Goal: Task Accomplishment & Management: Use online tool/utility

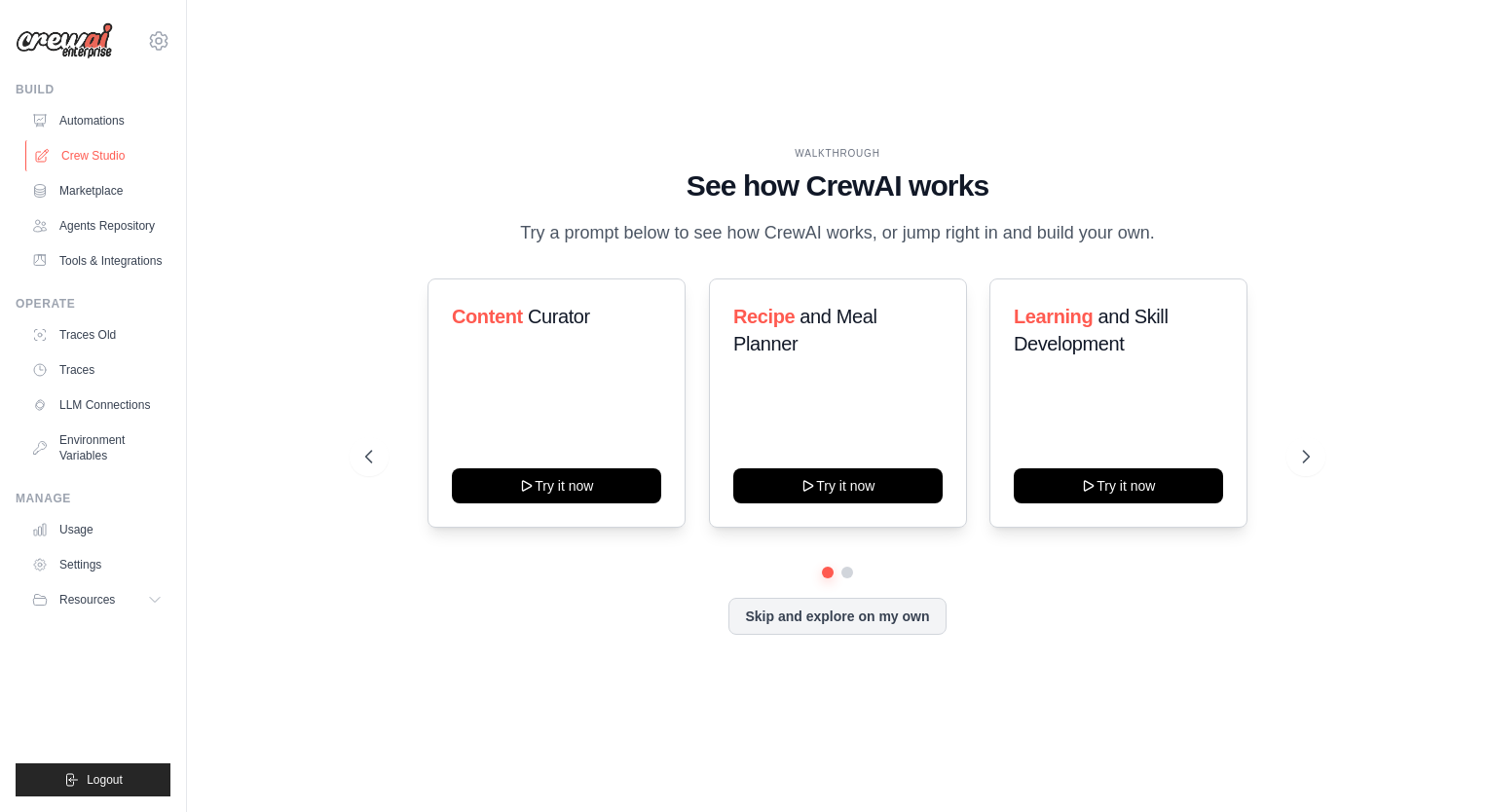
click at [93, 154] on link "Crew Studio" at bounding box center [99, 155] width 147 height 31
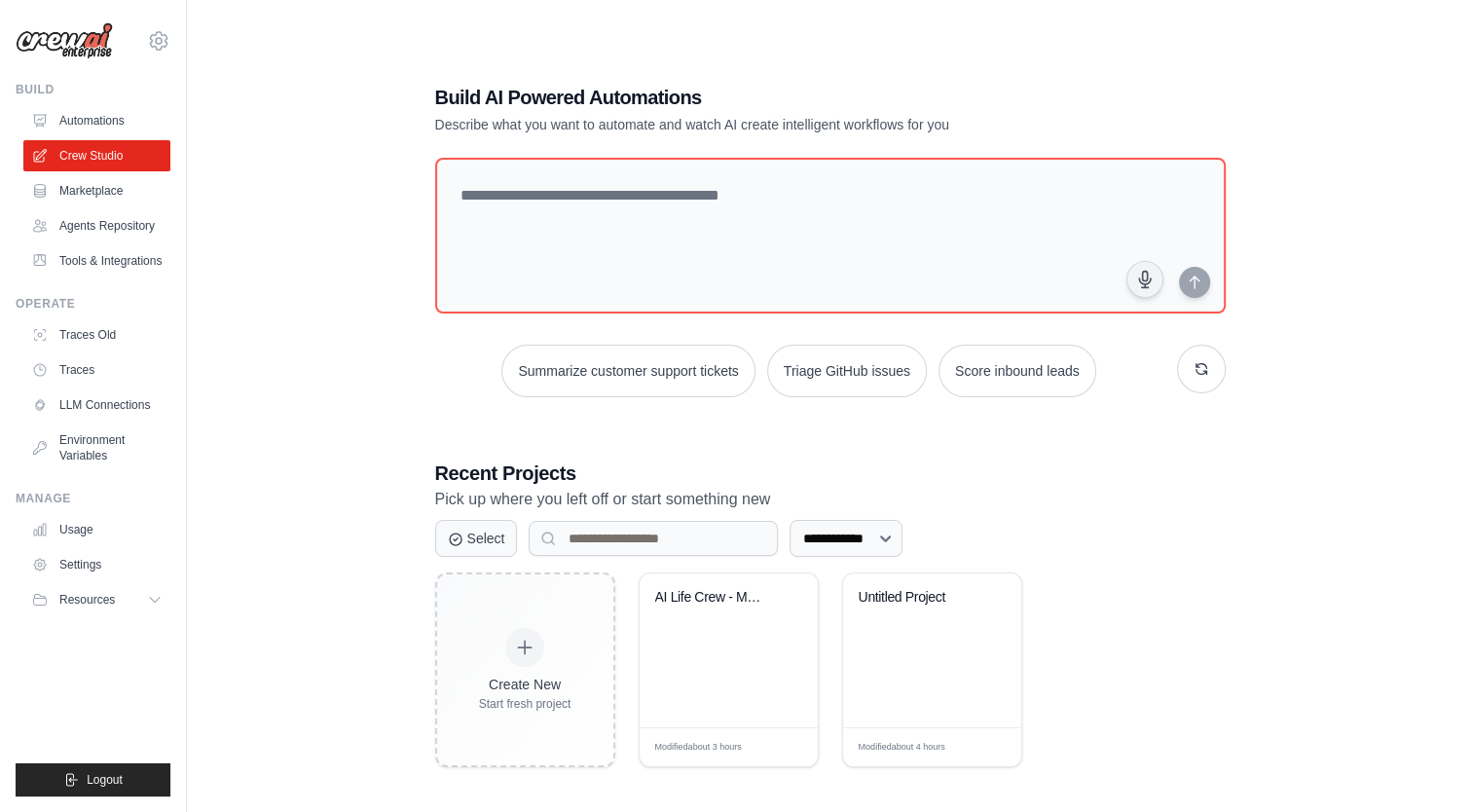
scroll to position [39, 0]
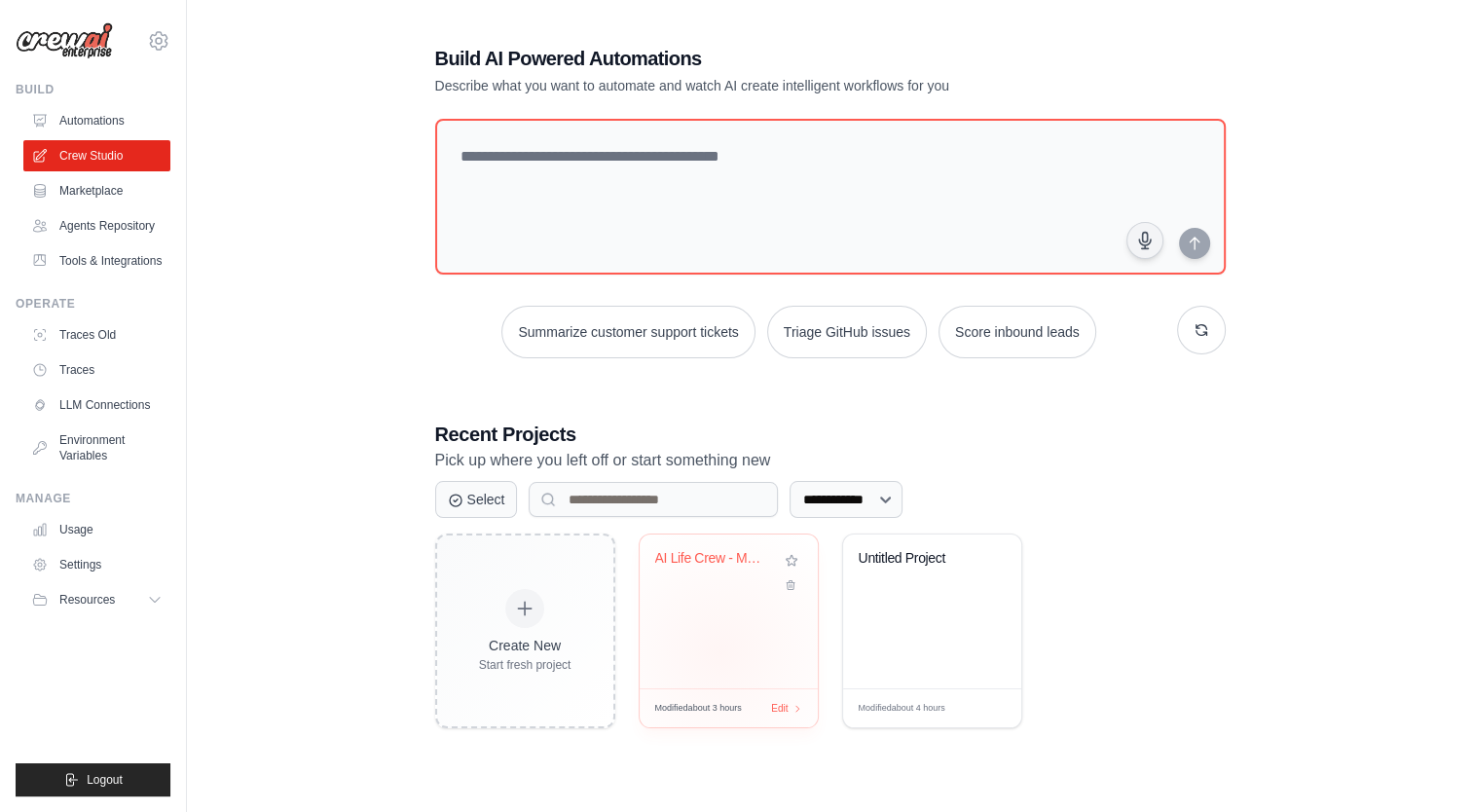
click at [719, 651] on div "AI Life Crew - Multi-Model Decision..." at bounding box center [729, 611] width 178 height 154
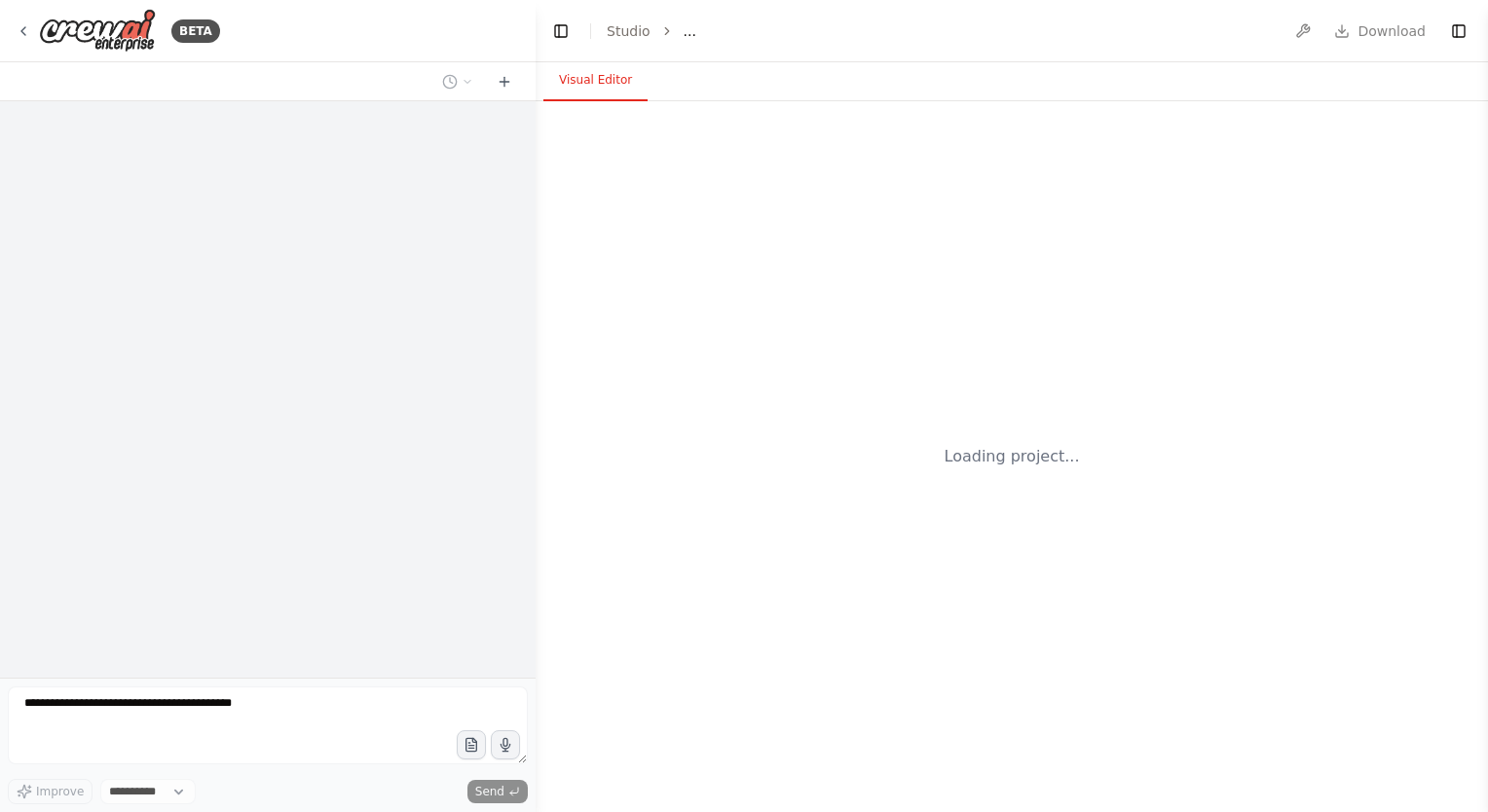
select select "****"
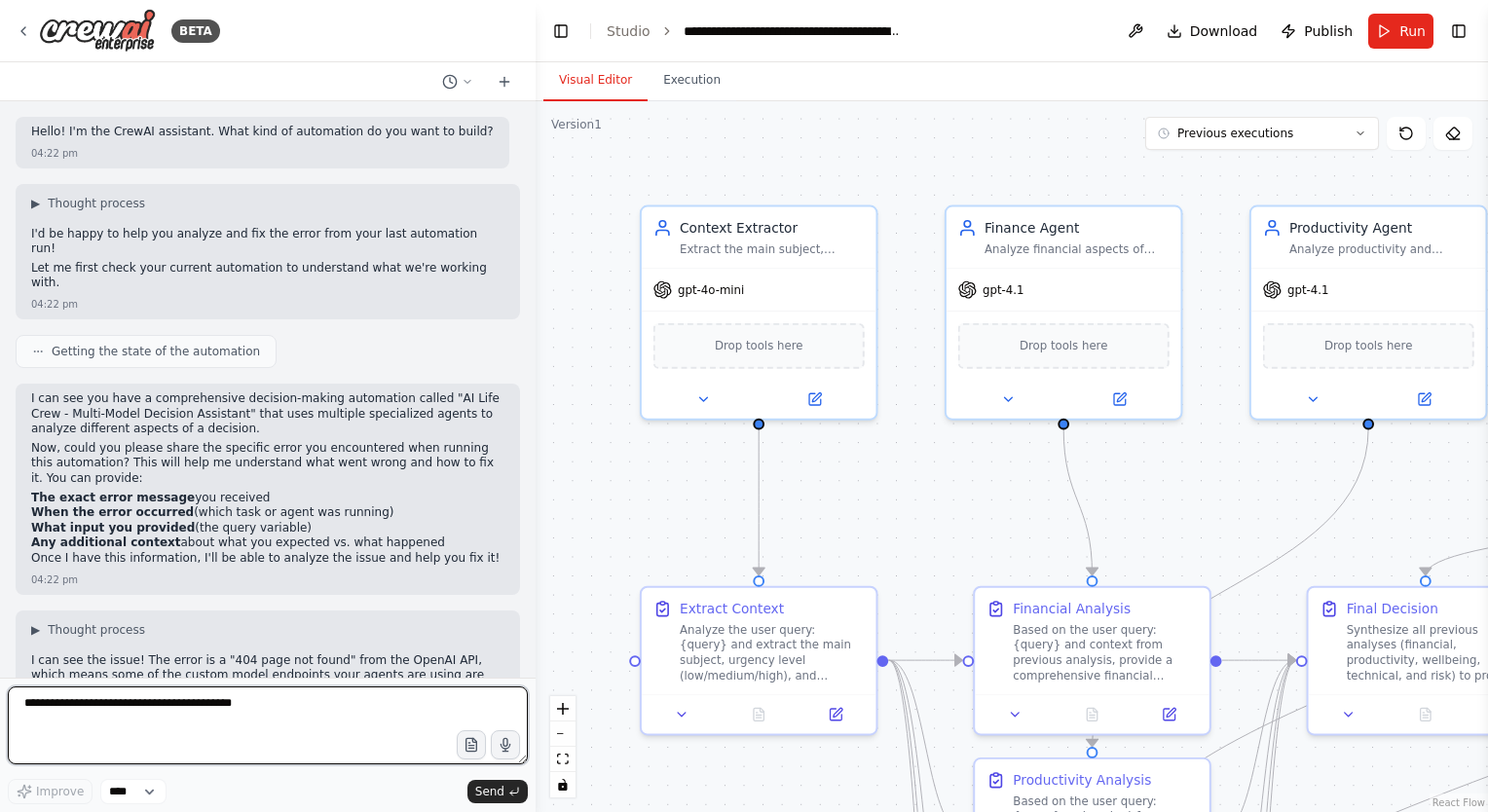
click at [191, 721] on textarea at bounding box center [268, 725] width 520 height 78
type textarea "*"
click at [215, 720] on textarea at bounding box center [268, 725] width 520 height 78
type textarea "*"
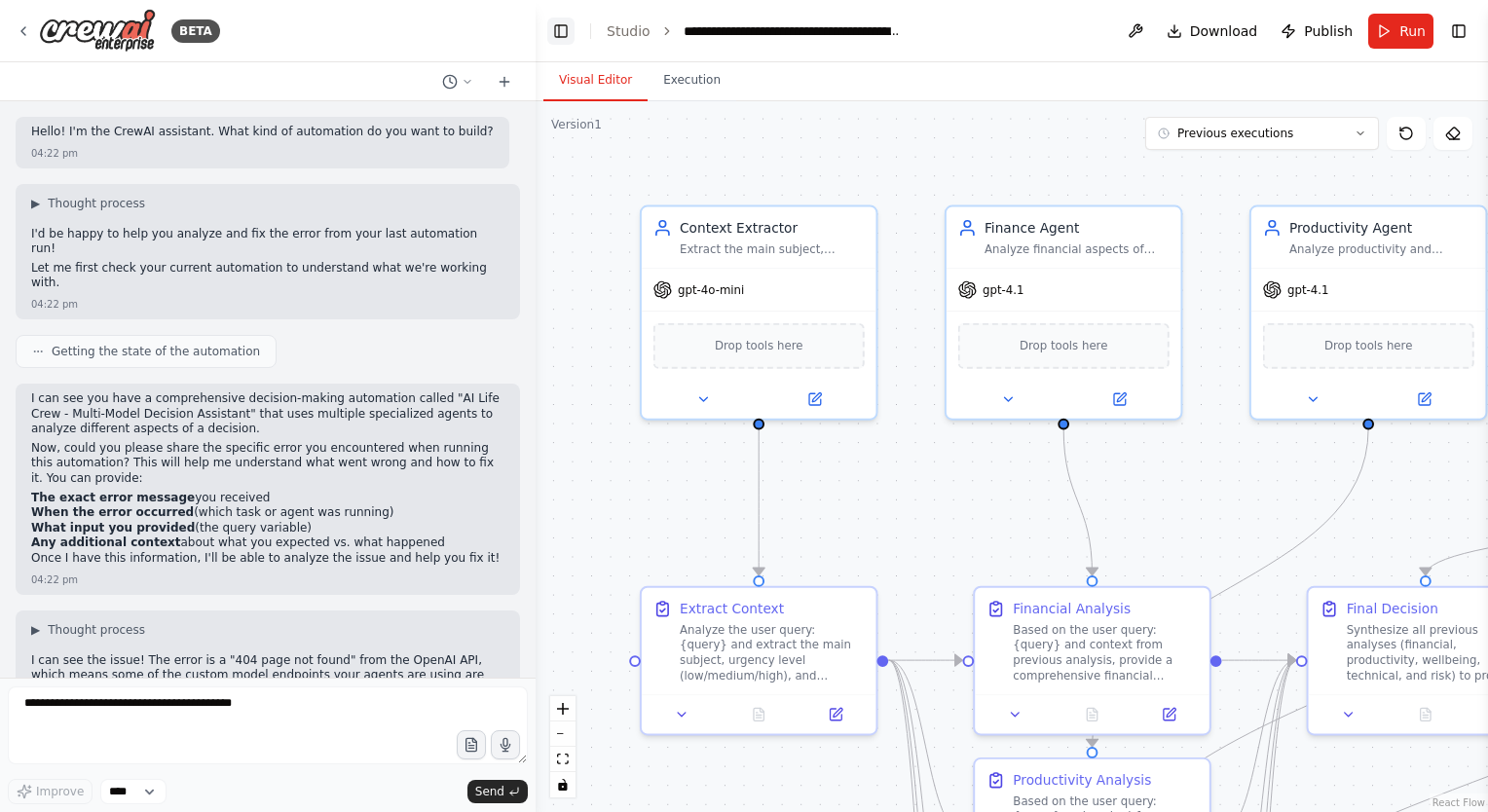
click at [570, 26] on button "Toggle Left Sidebar" at bounding box center [561, 32] width 28 height 28
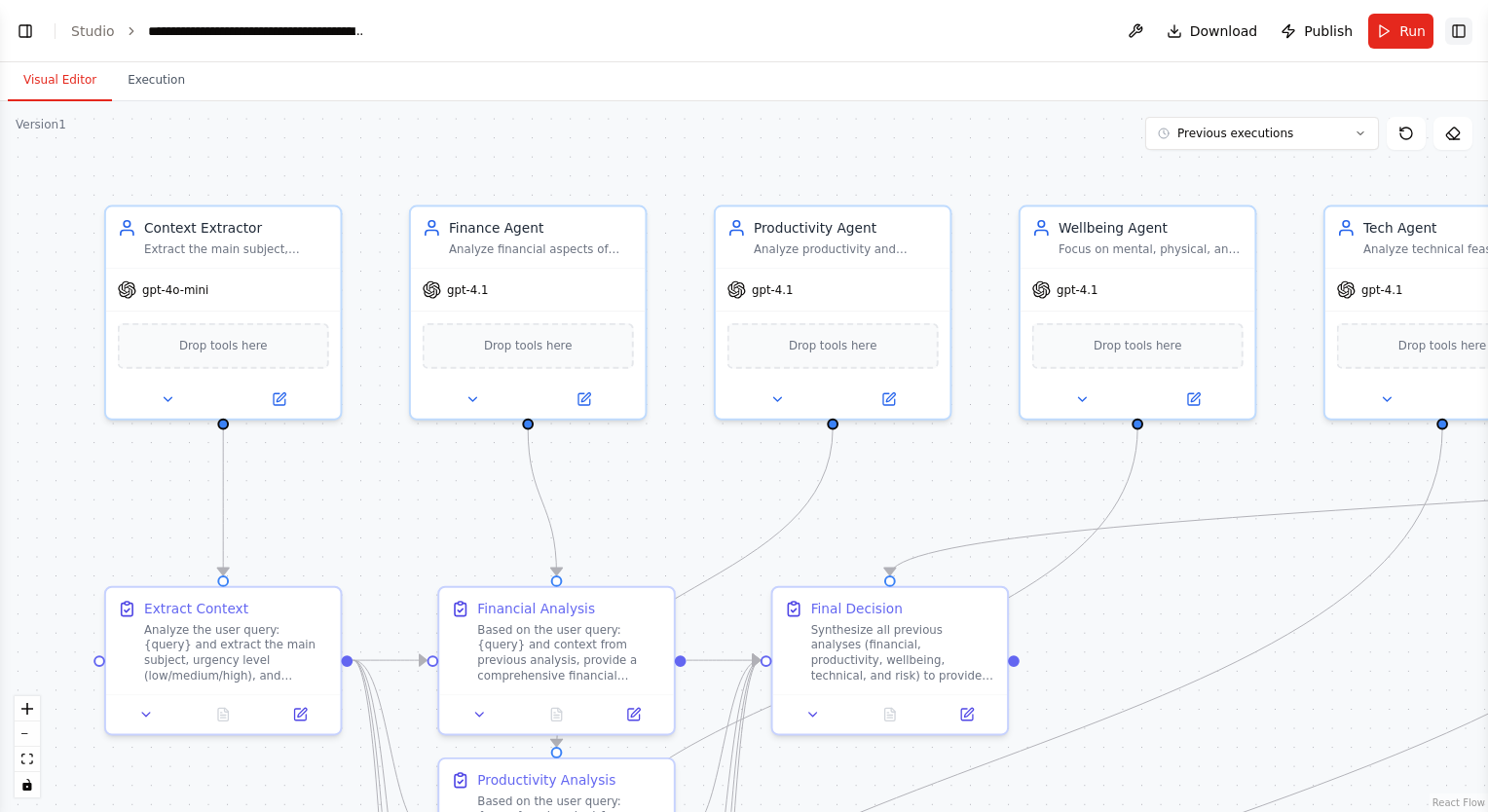
click at [1451, 29] on button "Toggle Right Sidebar" at bounding box center [1459, 32] width 28 height 28
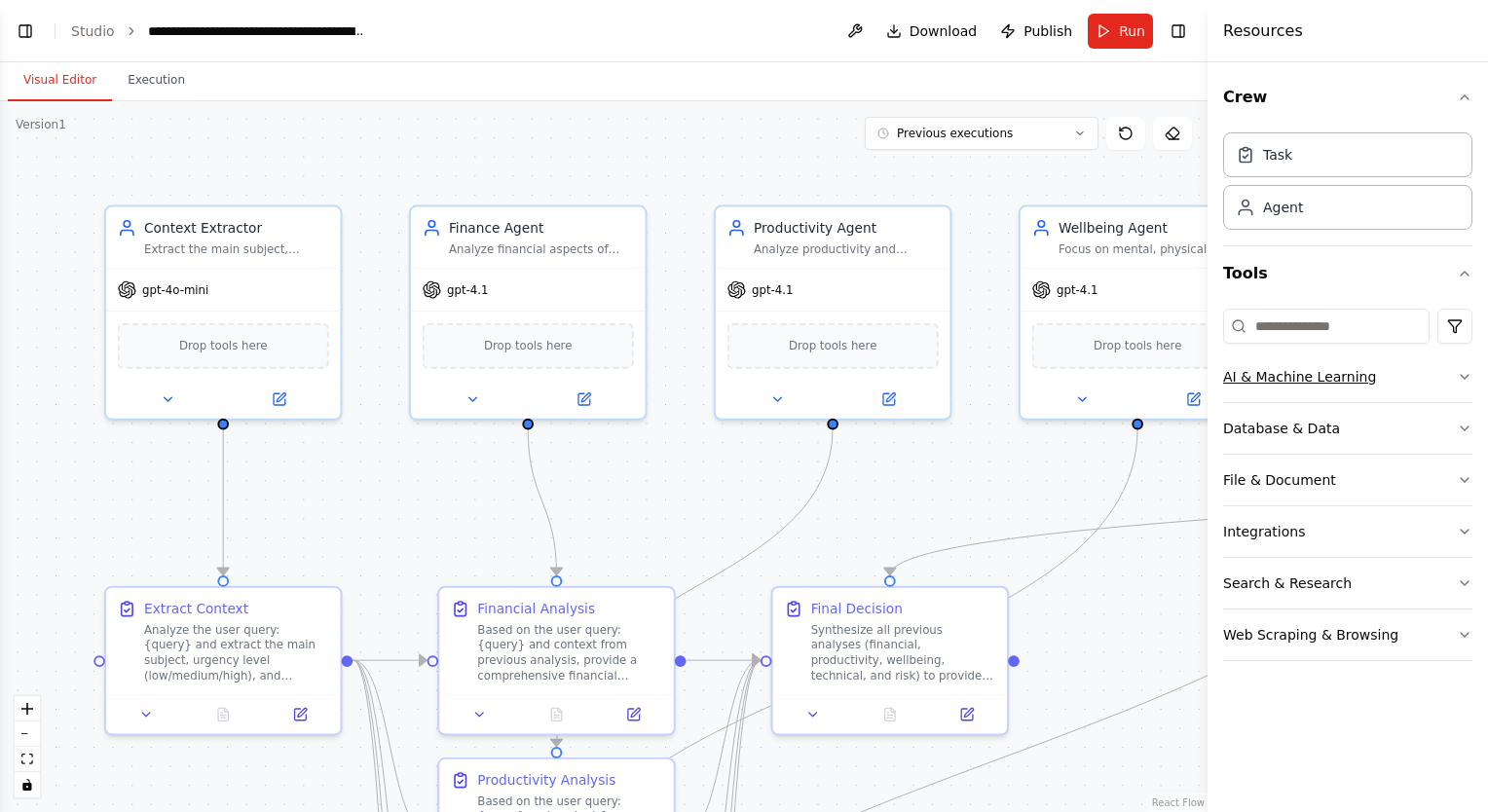
click at [1394, 373] on button "AI & Machine Learning" at bounding box center [1348, 376] width 249 height 50
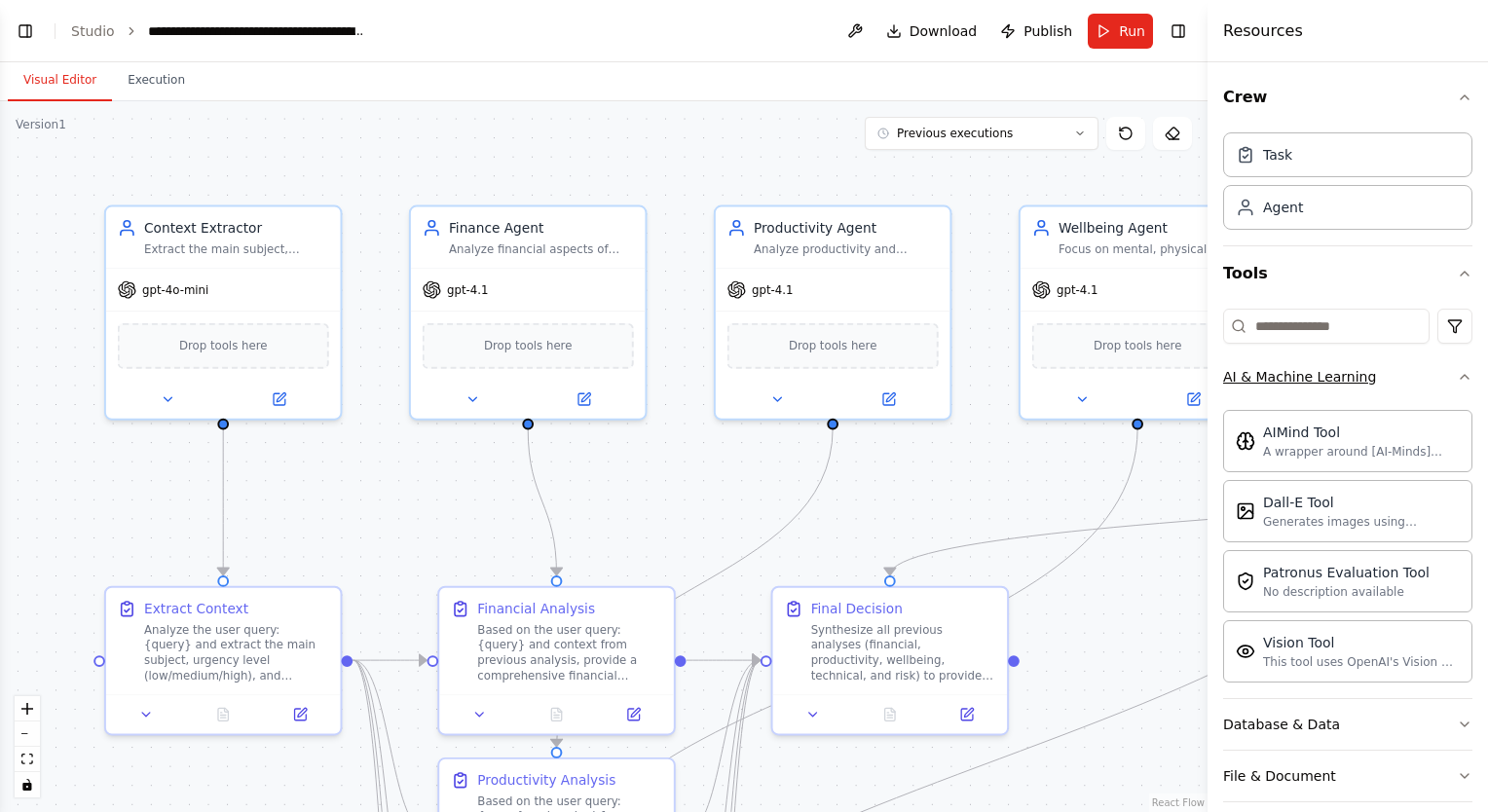
scroll to position [171, 0]
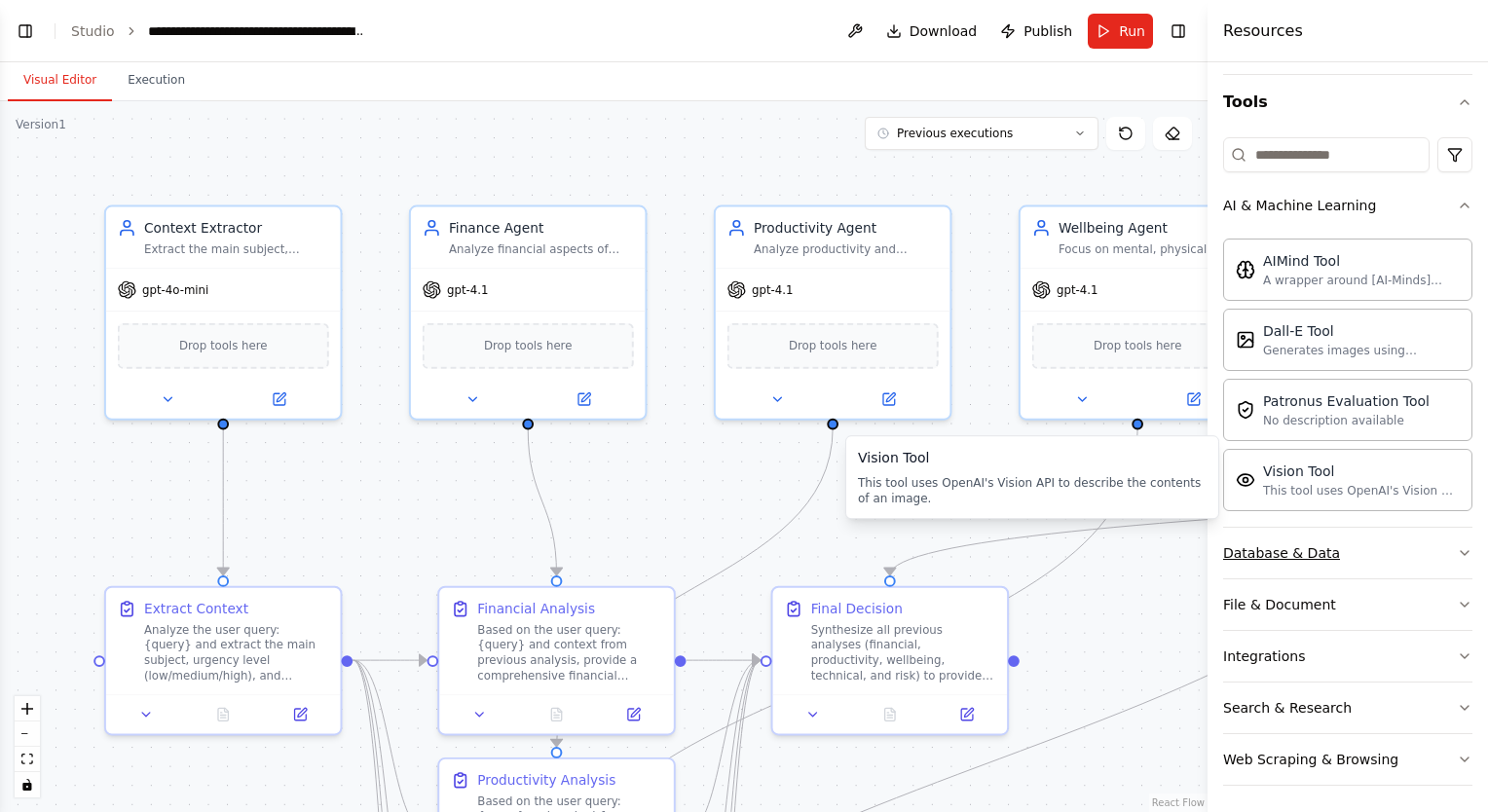
click at [1299, 557] on div "Database & Data" at bounding box center [1281, 553] width 117 height 20
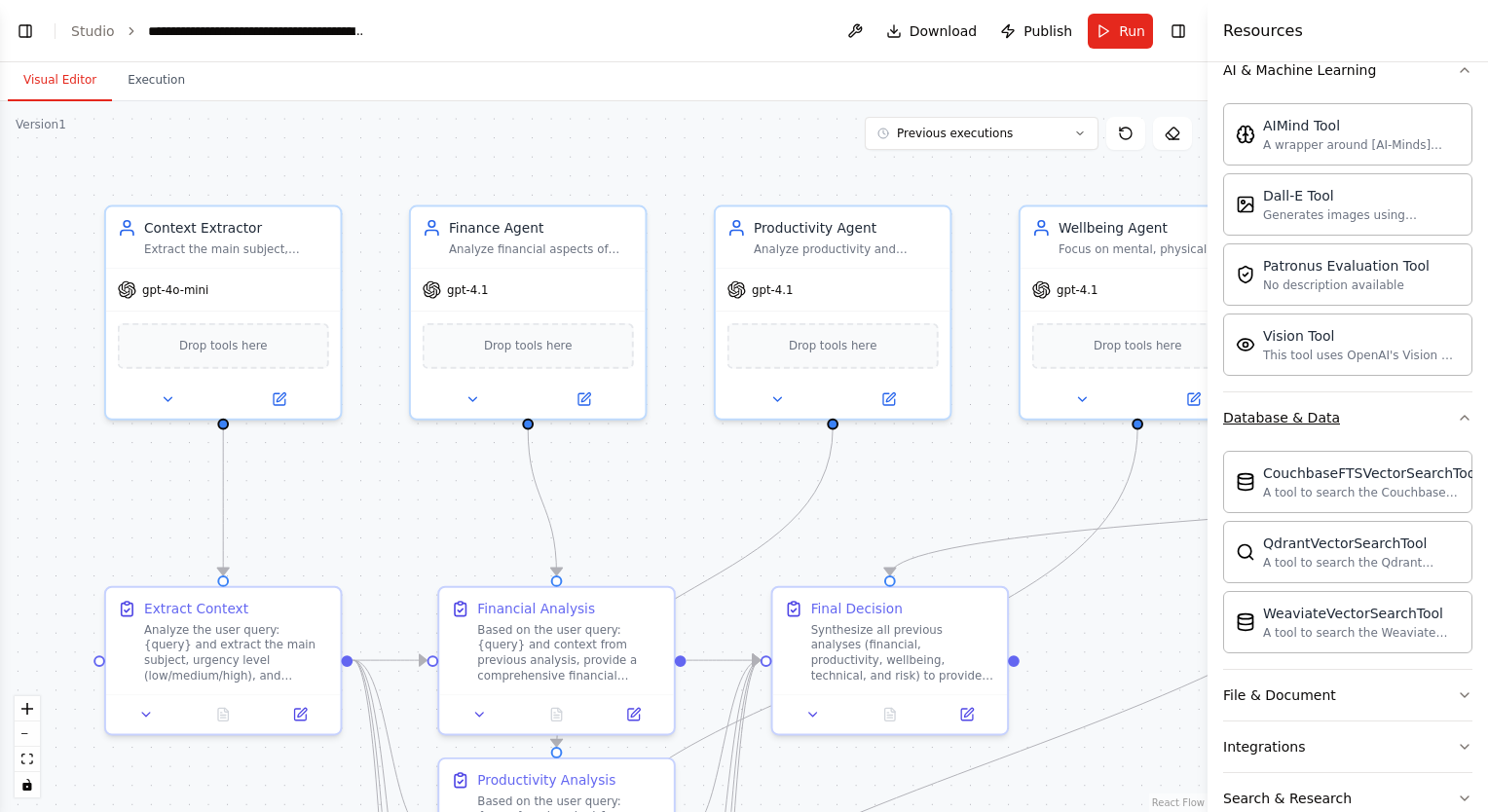
scroll to position [398, 0]
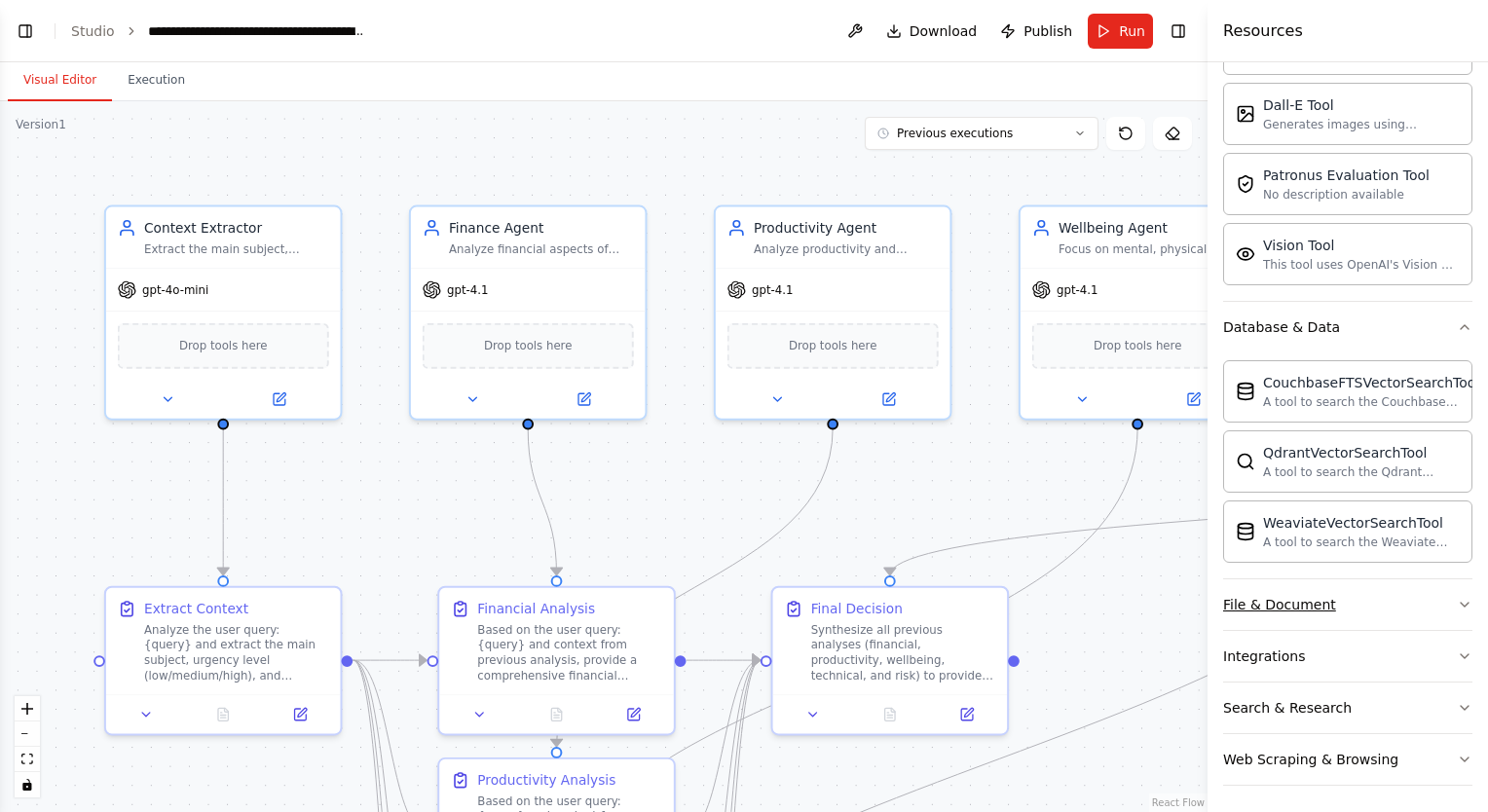
click at [1321, 602] on div "File & Document" at bounding box center [1279, 604] width 113 height 20
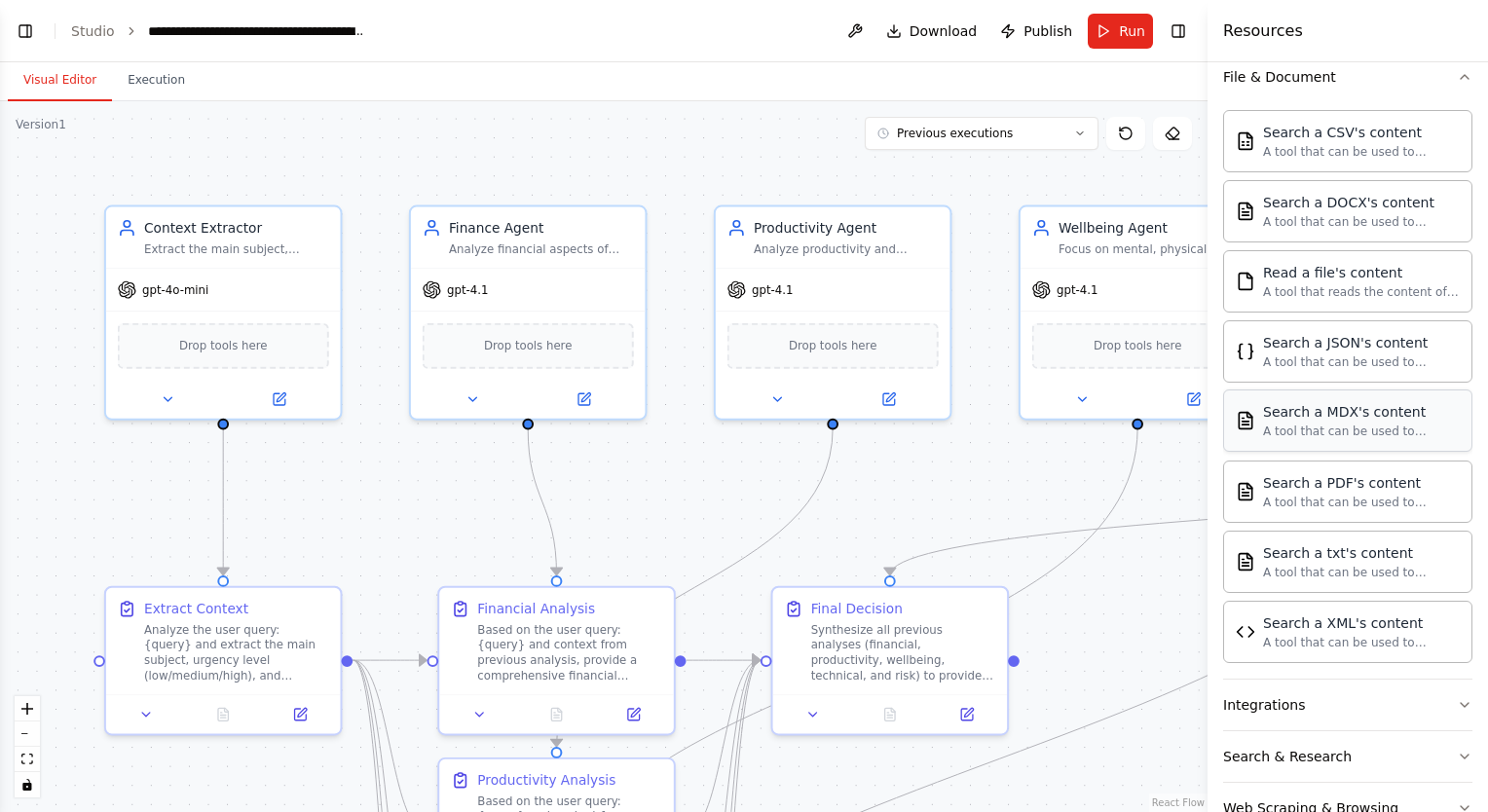
scroll to position [969, 0]
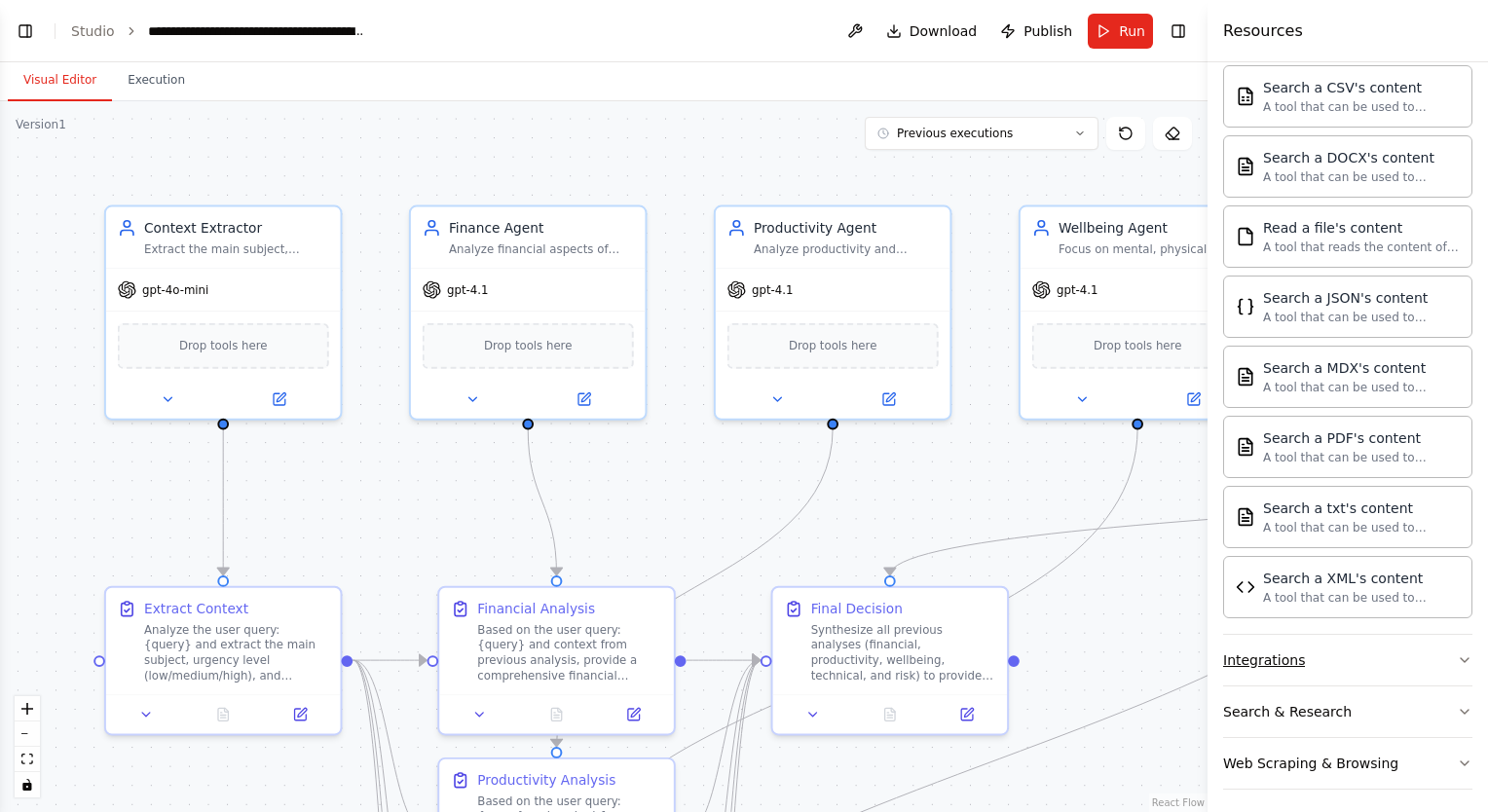
click at [1313, 655] on button "Integrations" at bounding box center [1348, 660] width 249 height 50
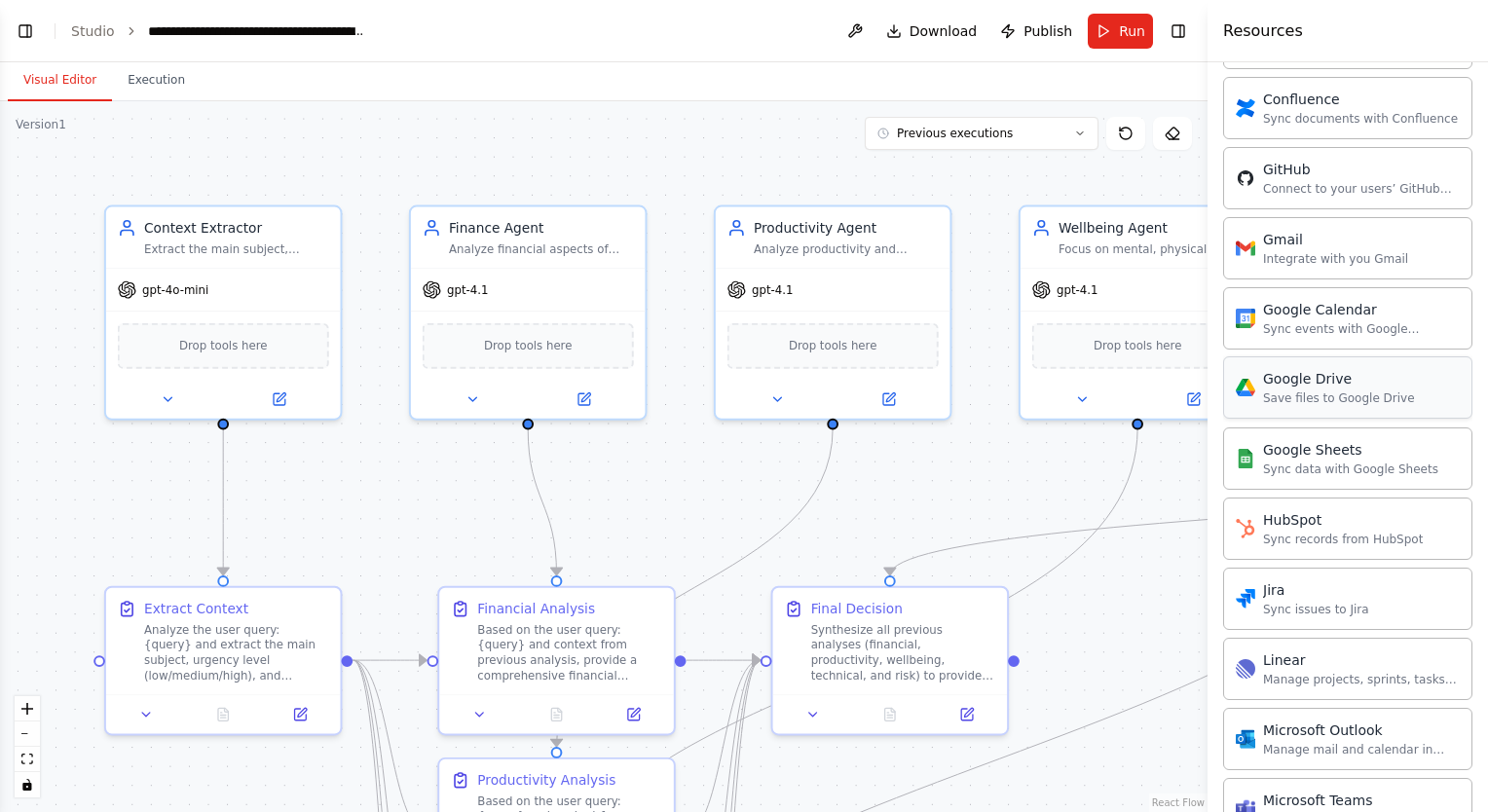
scroll to position [2519, 0]
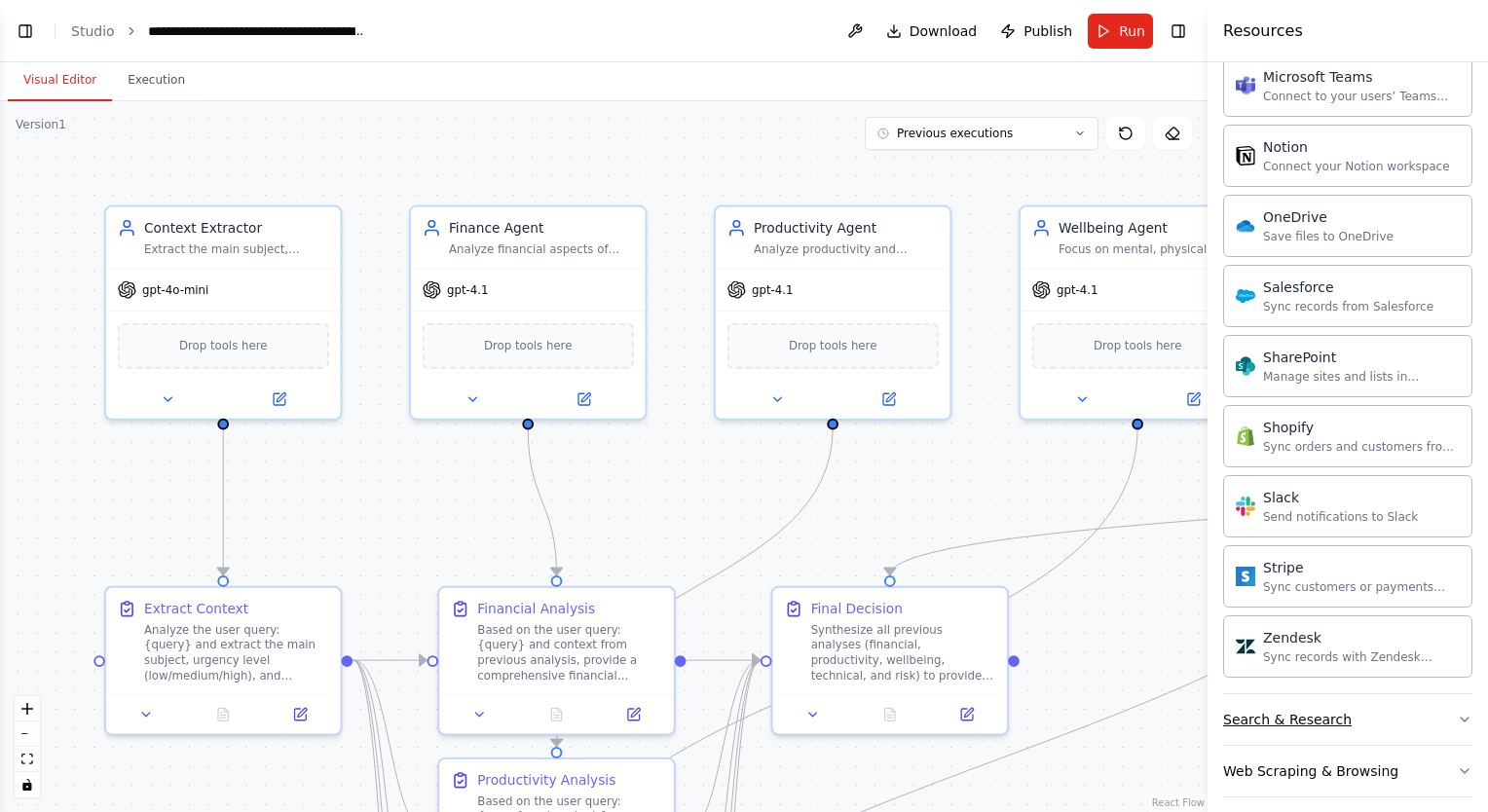
click at [1329, 710] on div "Search & Research" at bounding box center [1287, 720] width 129 height 20
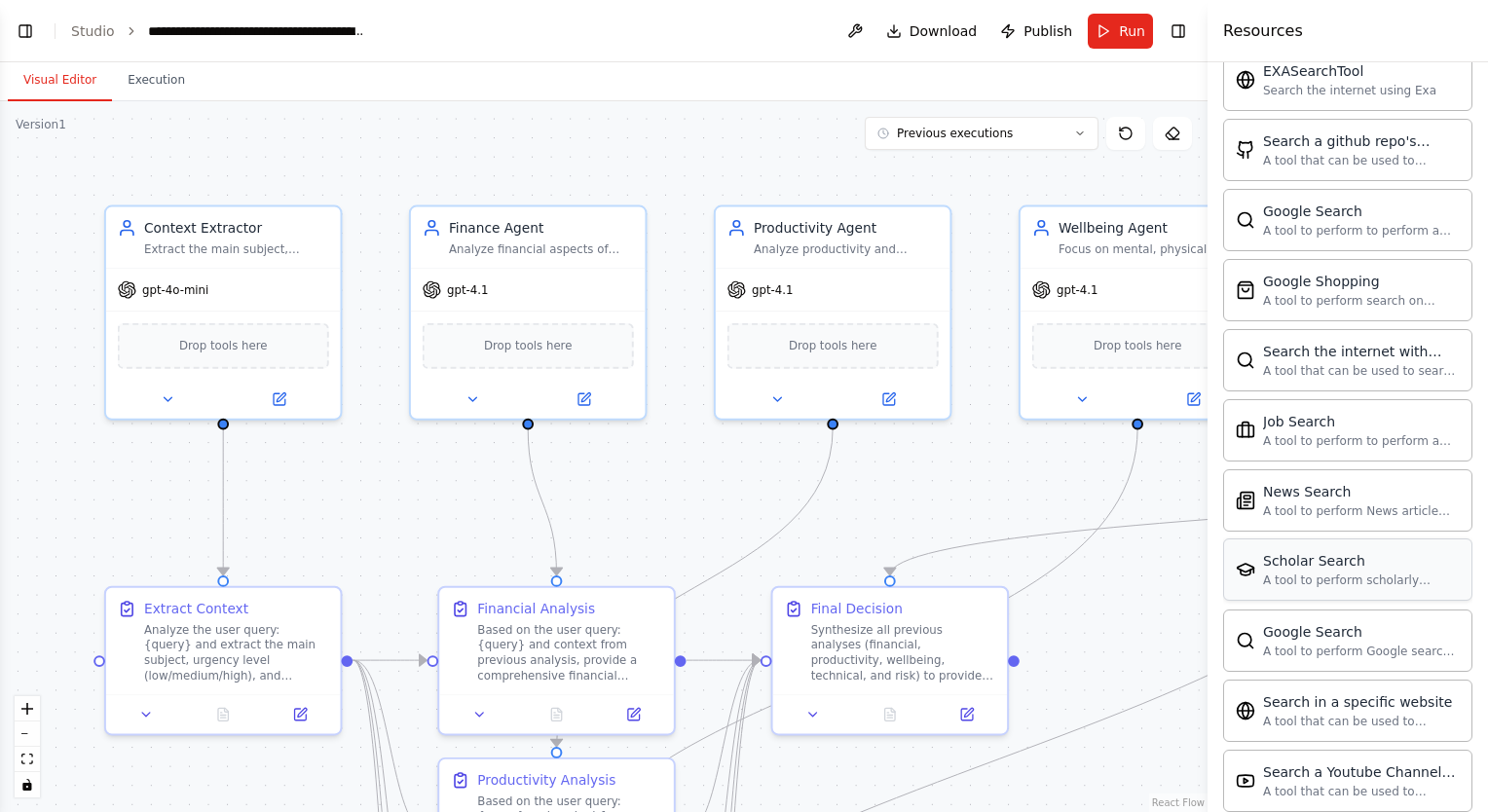
scroll to position [3510, 0]
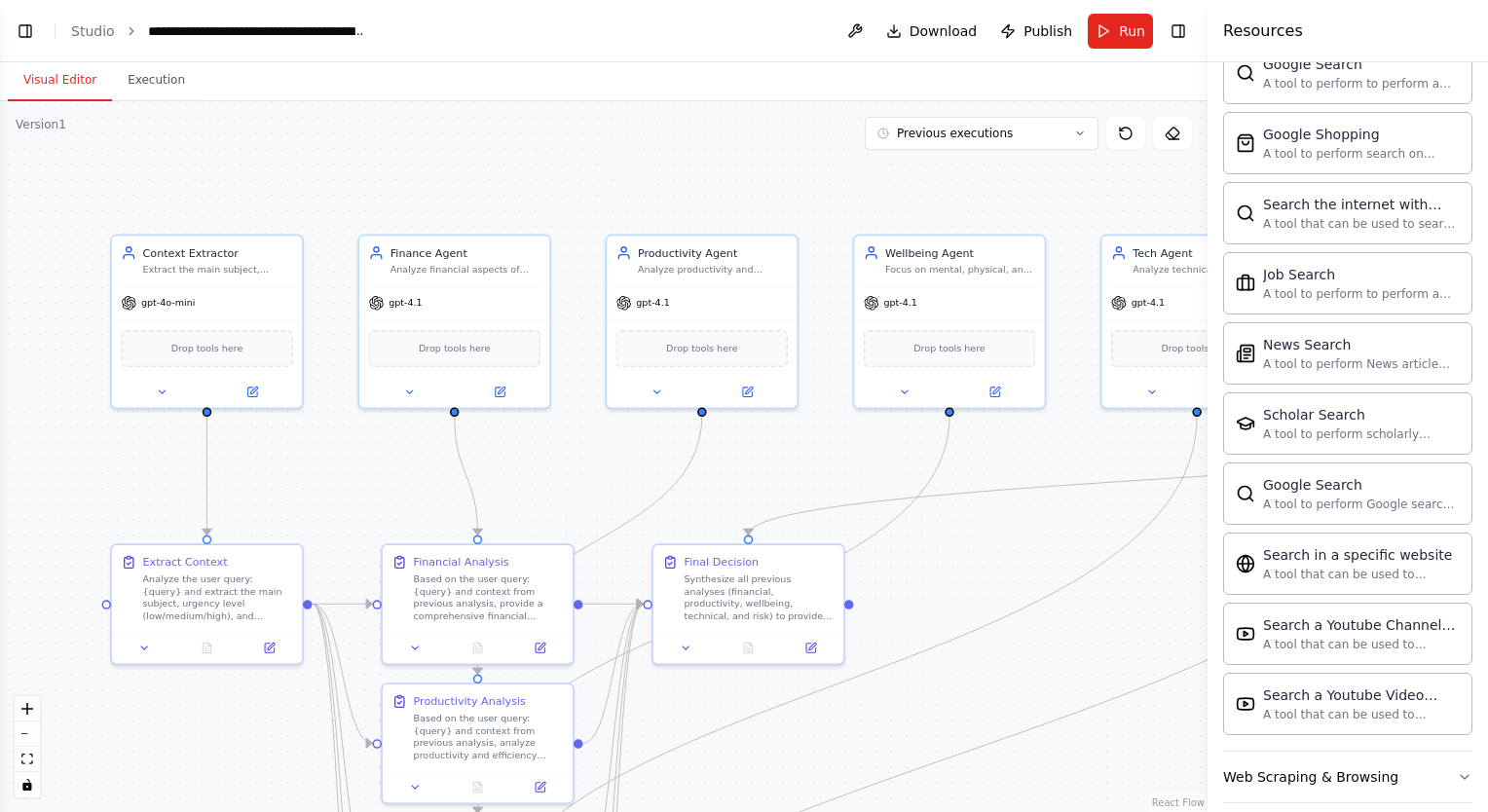
drag, startPoint x: 719, startPoint y: 210, endPoint x: 605, endPoint y: 186, distance: 116.5
click at [605, 186] on div ".deletable-edge-delete-btn { width: 20px; height: 20px; border: 0px solid #ffff…" at bounding box center [604, 456] width 1208 height 711
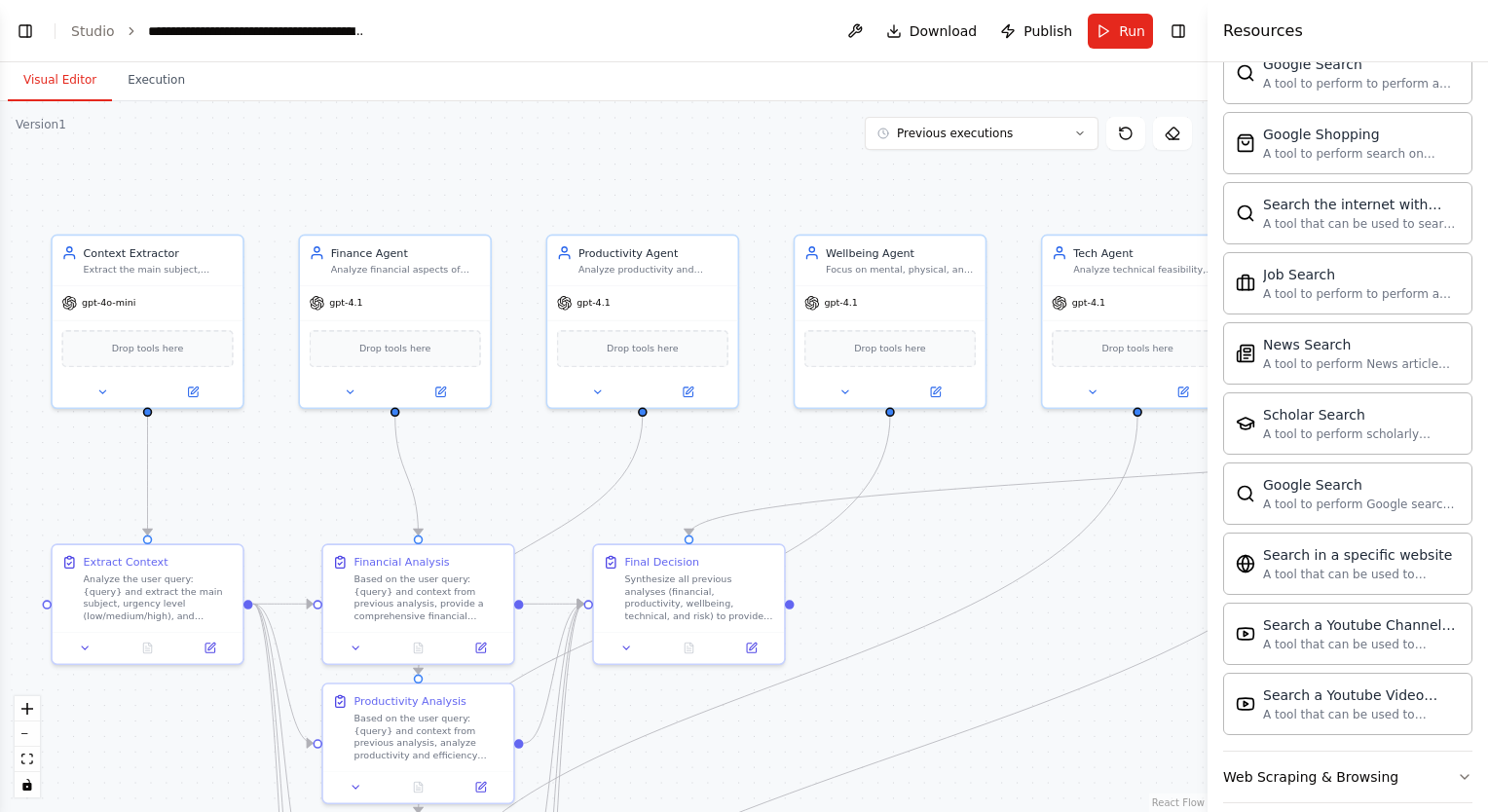
drag, startPoint x: 721, startPoint y: 227, endPoint x: 661, endPoint y: 227, distance: 60.0
click at [661, 227] on div ".deletable-edge-delete-btn { width: 20px; height: 20px; border: 0px solid #ffff…" at bounding box center [604, 456] width 1208 height 711
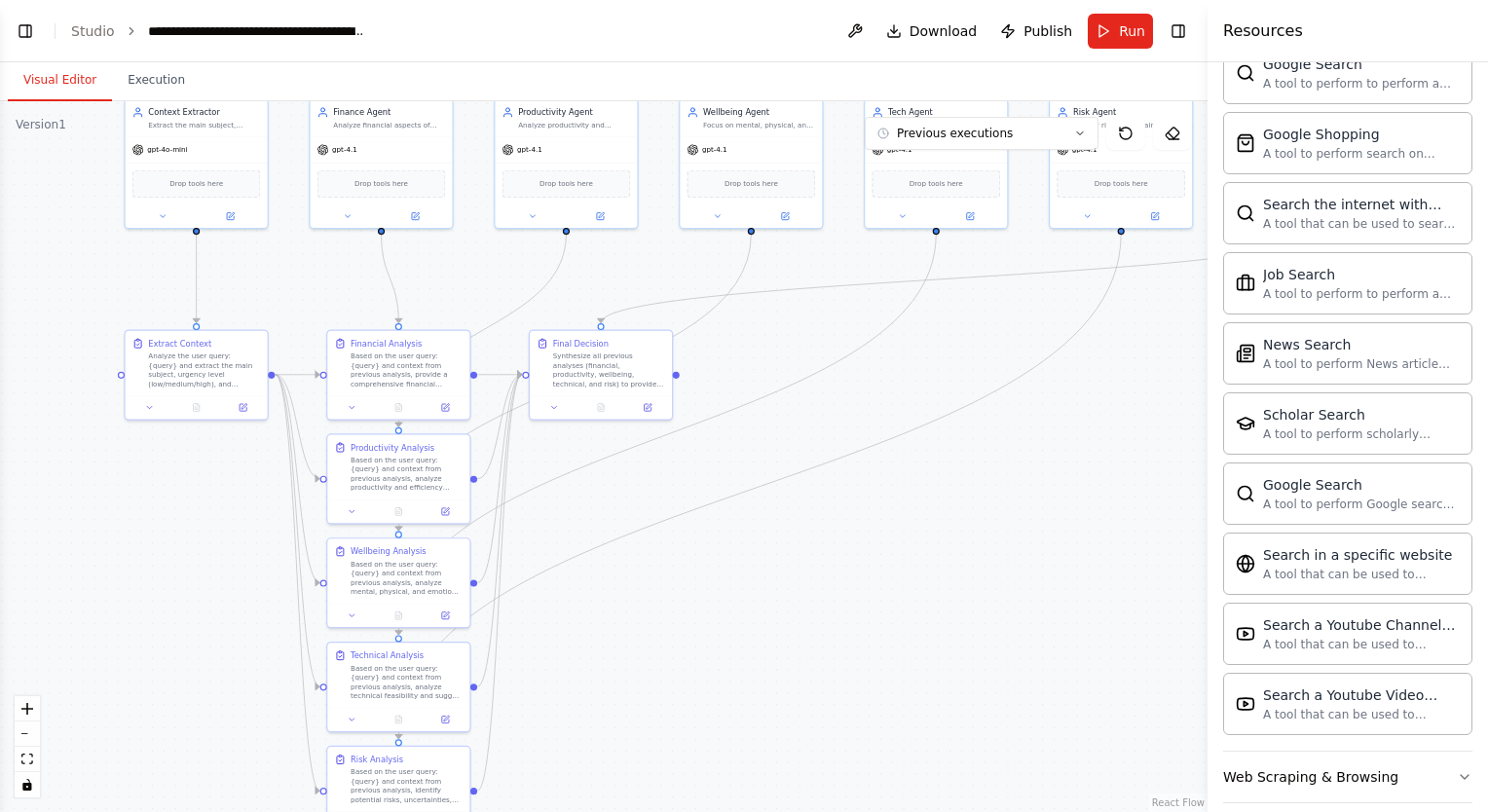
drag, startPoint x: 922, startPoint y: 752, endPoint x: 810, endPoint y: 623, distance: 170.8
click at [810, 623] on div ".deletable-edge-delete-btn { width: 20px; height: 20px; border: 0px solid #ffff…" at bounding box center [604, 456] width 1208 height 711
drag, startPoint x: 821, startPoint y: 654, endPoint x: 787, endPoint y: 423, distance: 233.5
click at [780, 495] on div ".deletable-edge-delete-btn { width: 20px; height: 20px; border: 0px solid #ffff…" at bounding box center [604, 456] width 1208 height 711
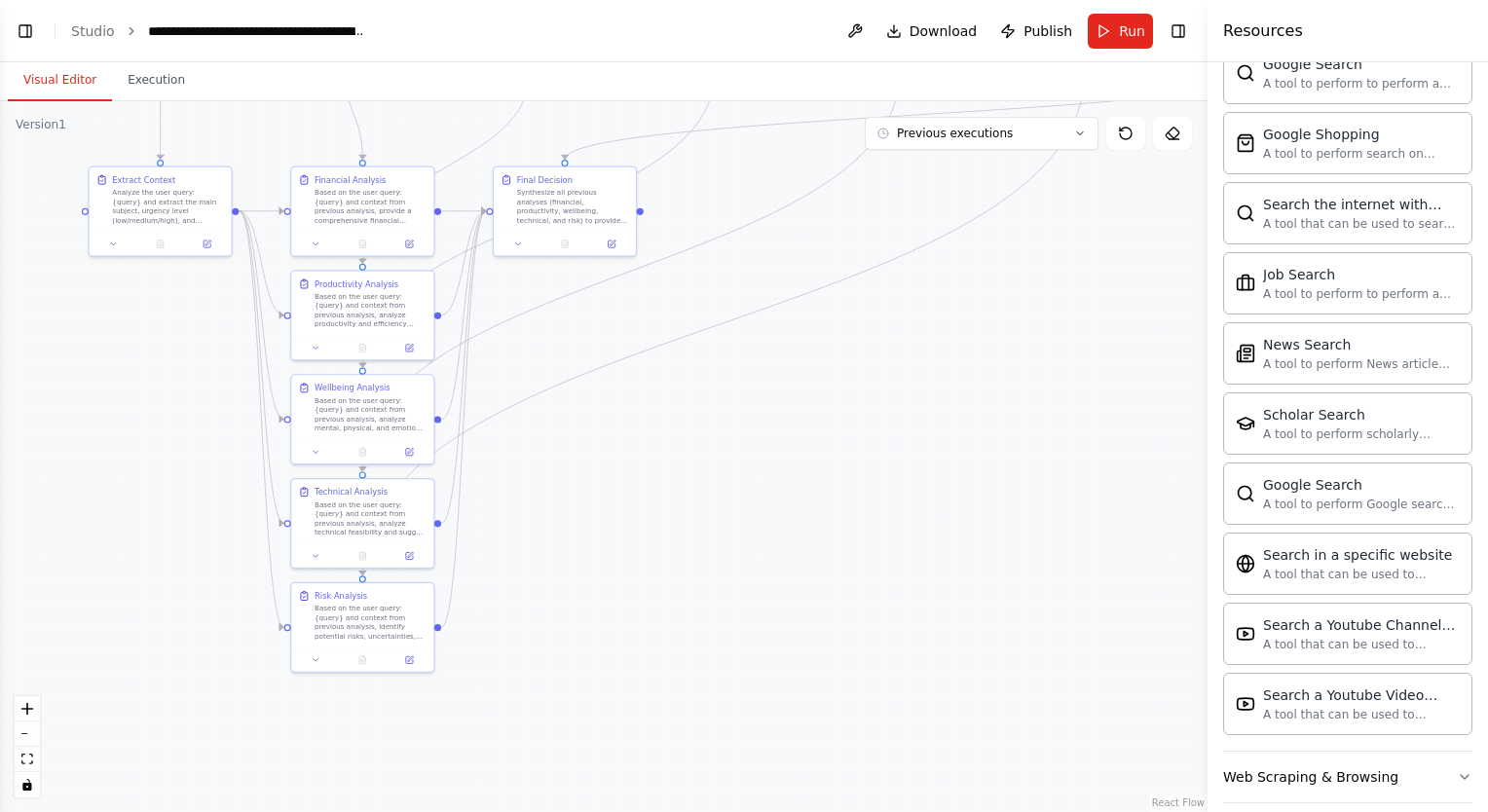
drag, startPoint x: 173, startPoint y: 516, endPoint x: 372, endPoint y: 525, distance: 199.2
click at [372, 525] on div ".deletable-edge-delete-btn { width: 20px; height: 20px; border: 0px solid #ffff…" at bounding box center [604, 456] width 1208 height 711
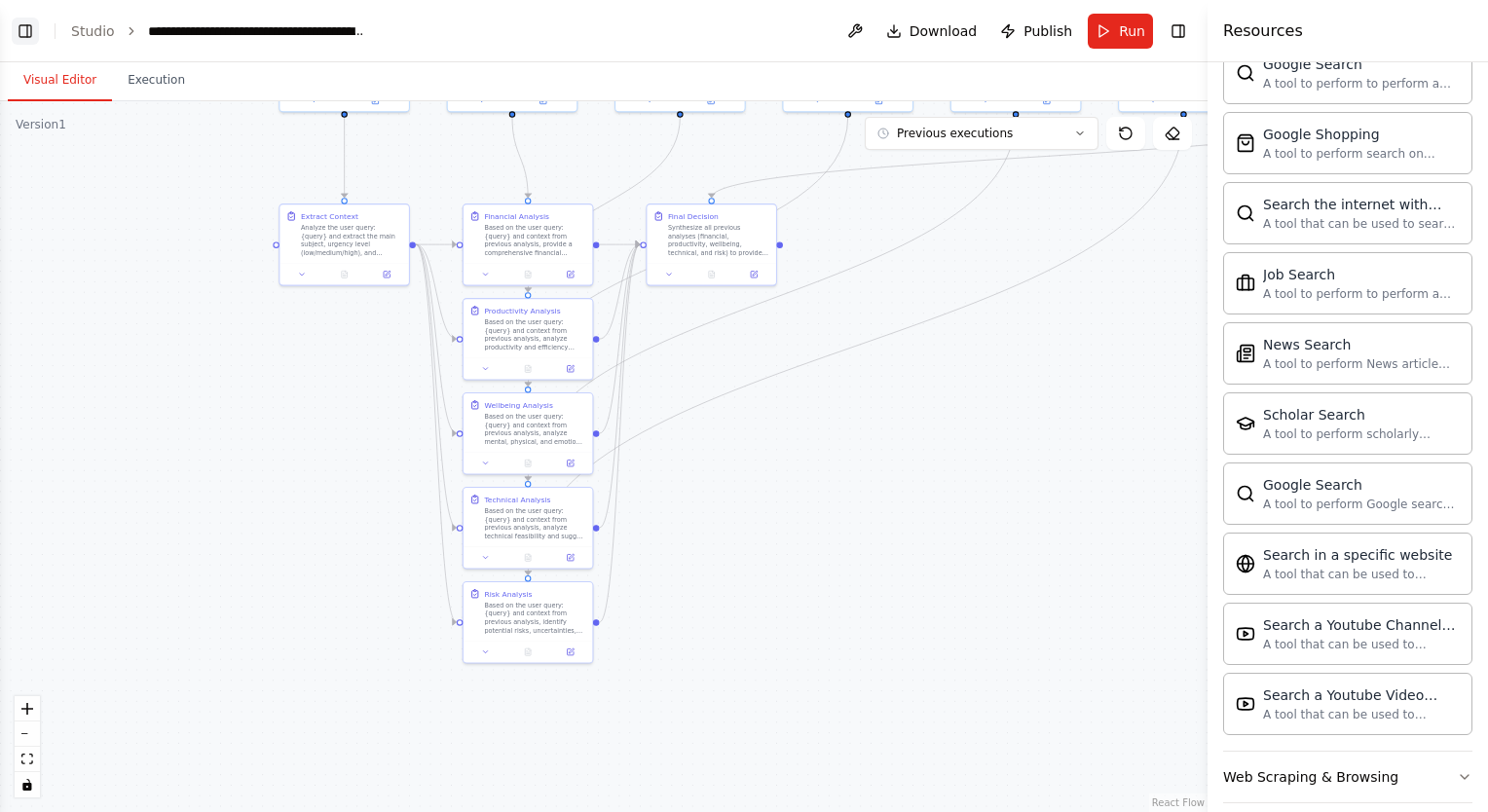
click at [24, 29] on button "Toggle Left Sidebar" at bounding box center [26, 32] width 28 height 28
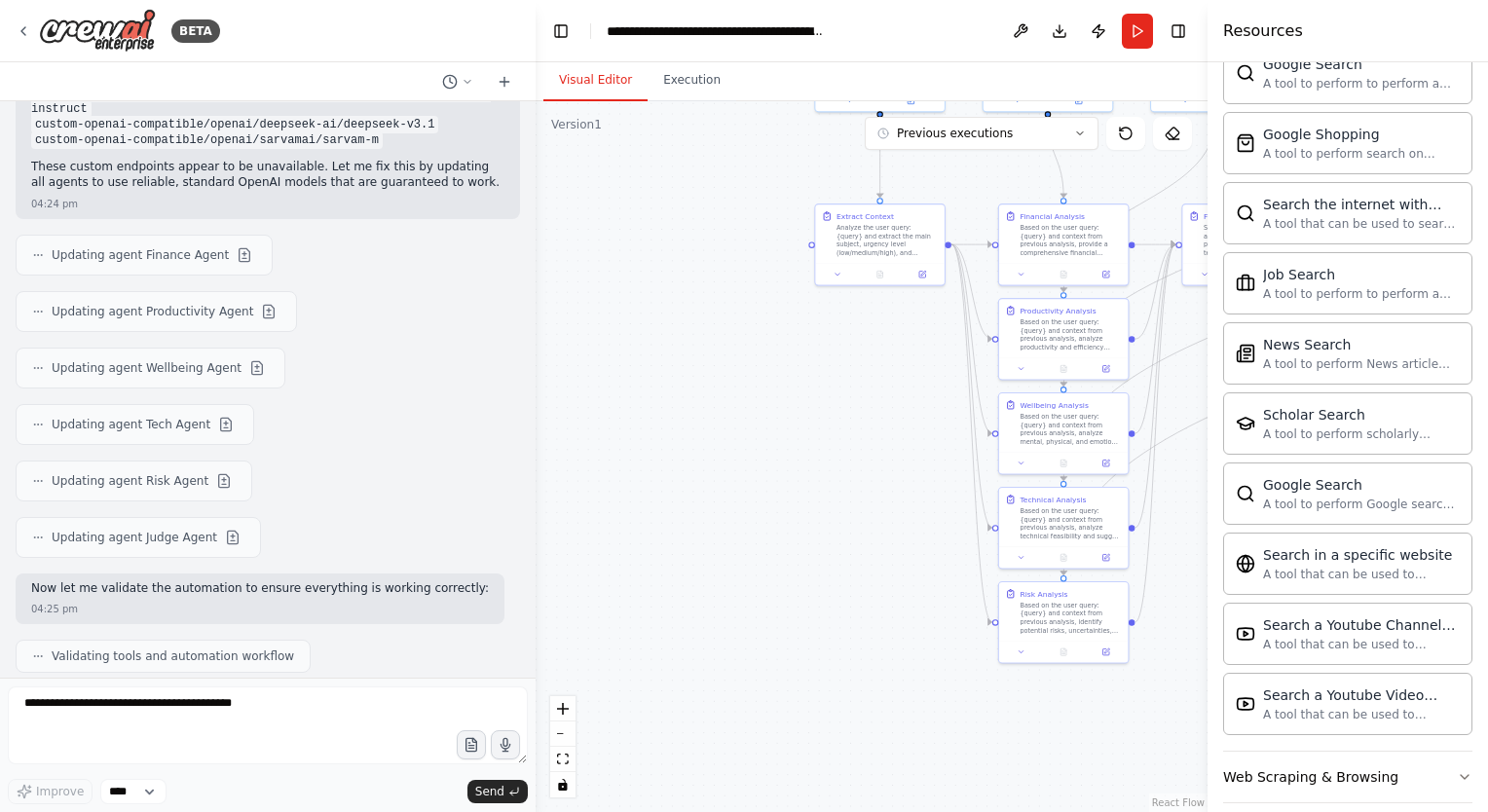
scroll to position [0, 0]
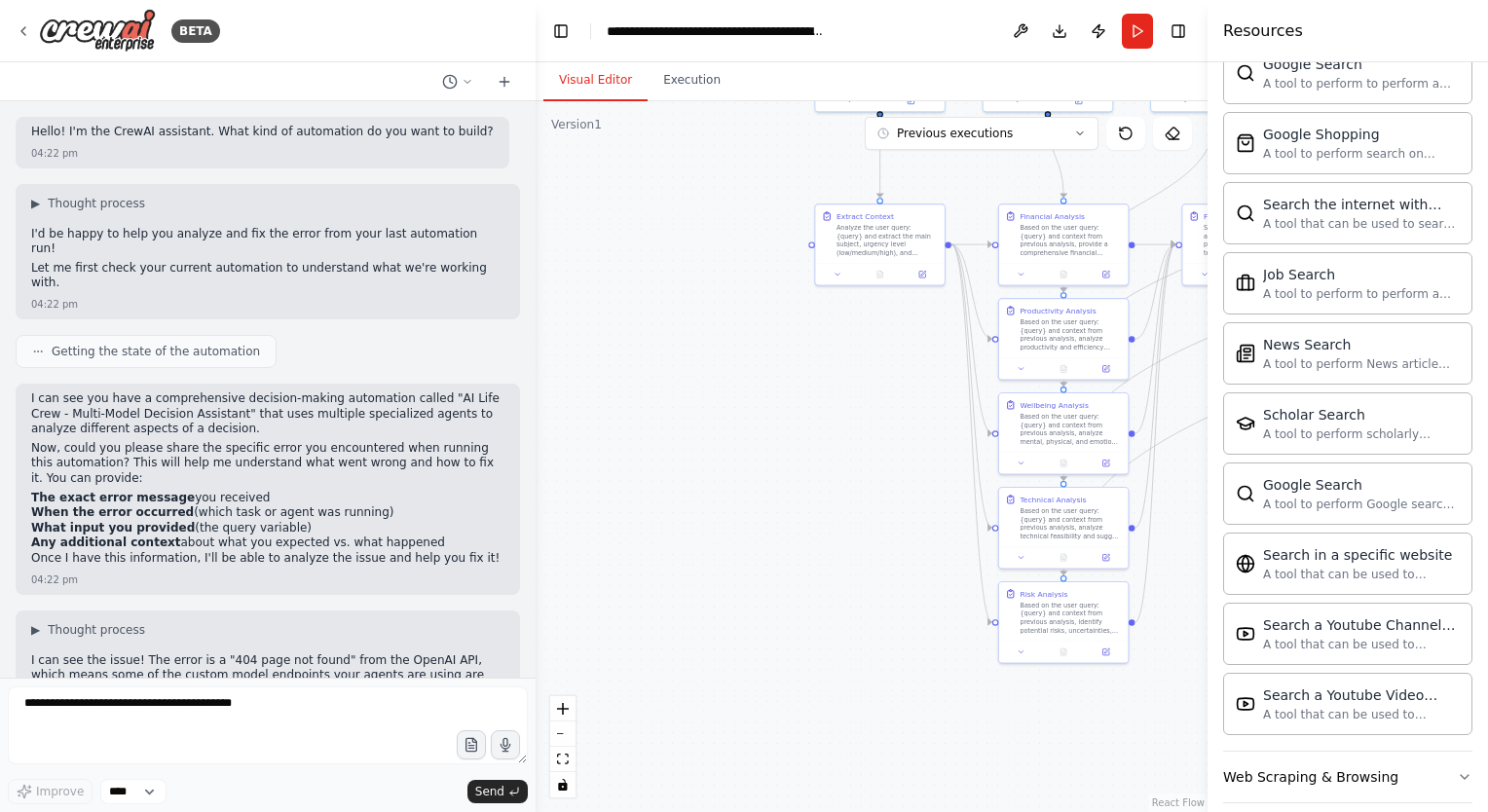
drag, startPoint x: 697, startPoint y: 516, endPoint x: 679, endPoint y: 531, distance: 23.4
click at [679, 531] on div ".deletable-edge-delete-btn { width: 20px; height: 20px; border: 0px solid #ffff…" at bounding box center [871, 456] width 672 height 711
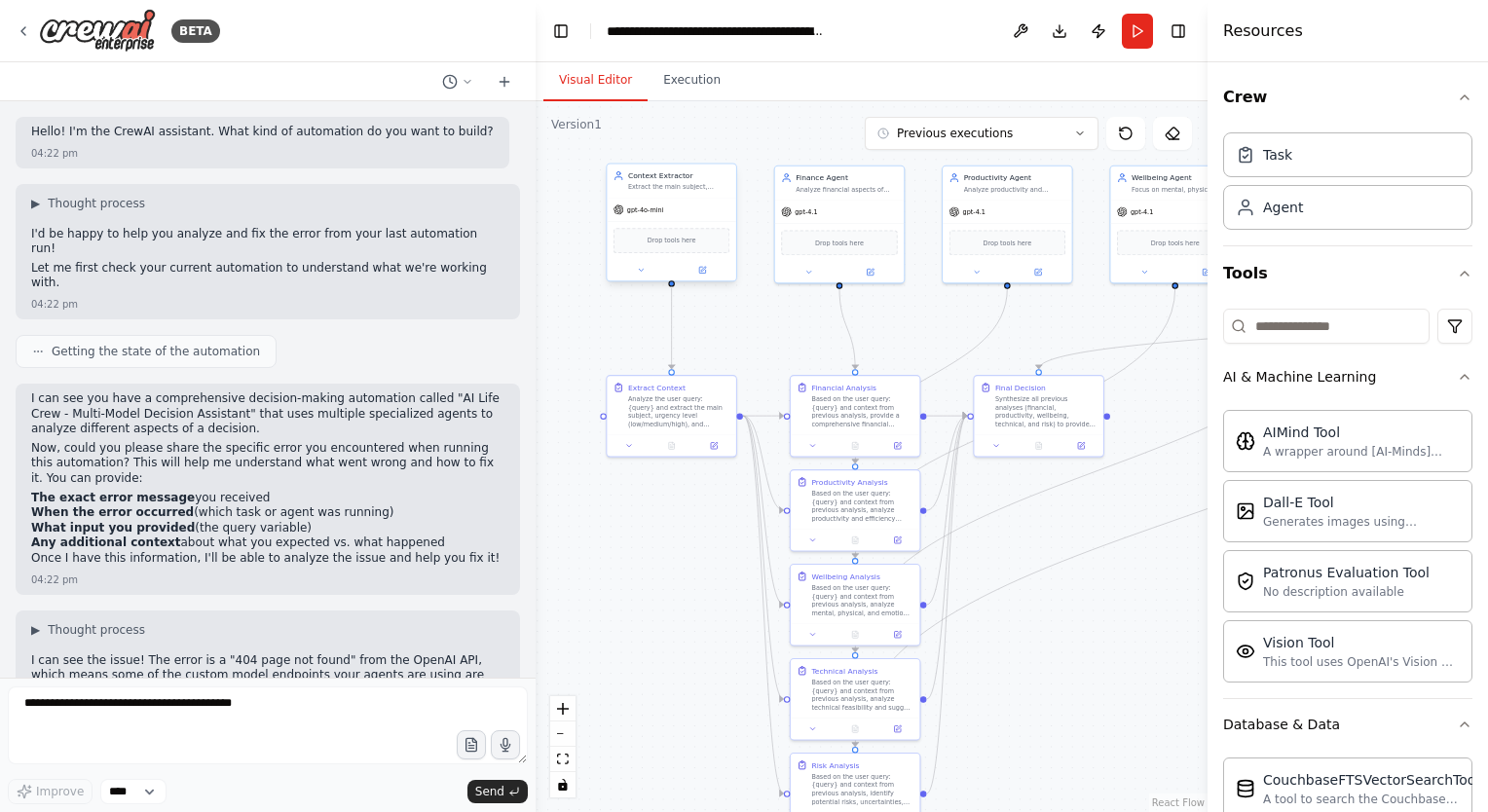
click at [703, 277] on div at bounding box center [671, 271] width 130 height 22
click at [705, 272] on icon at bounding box center [702, 270] width 6 height 6
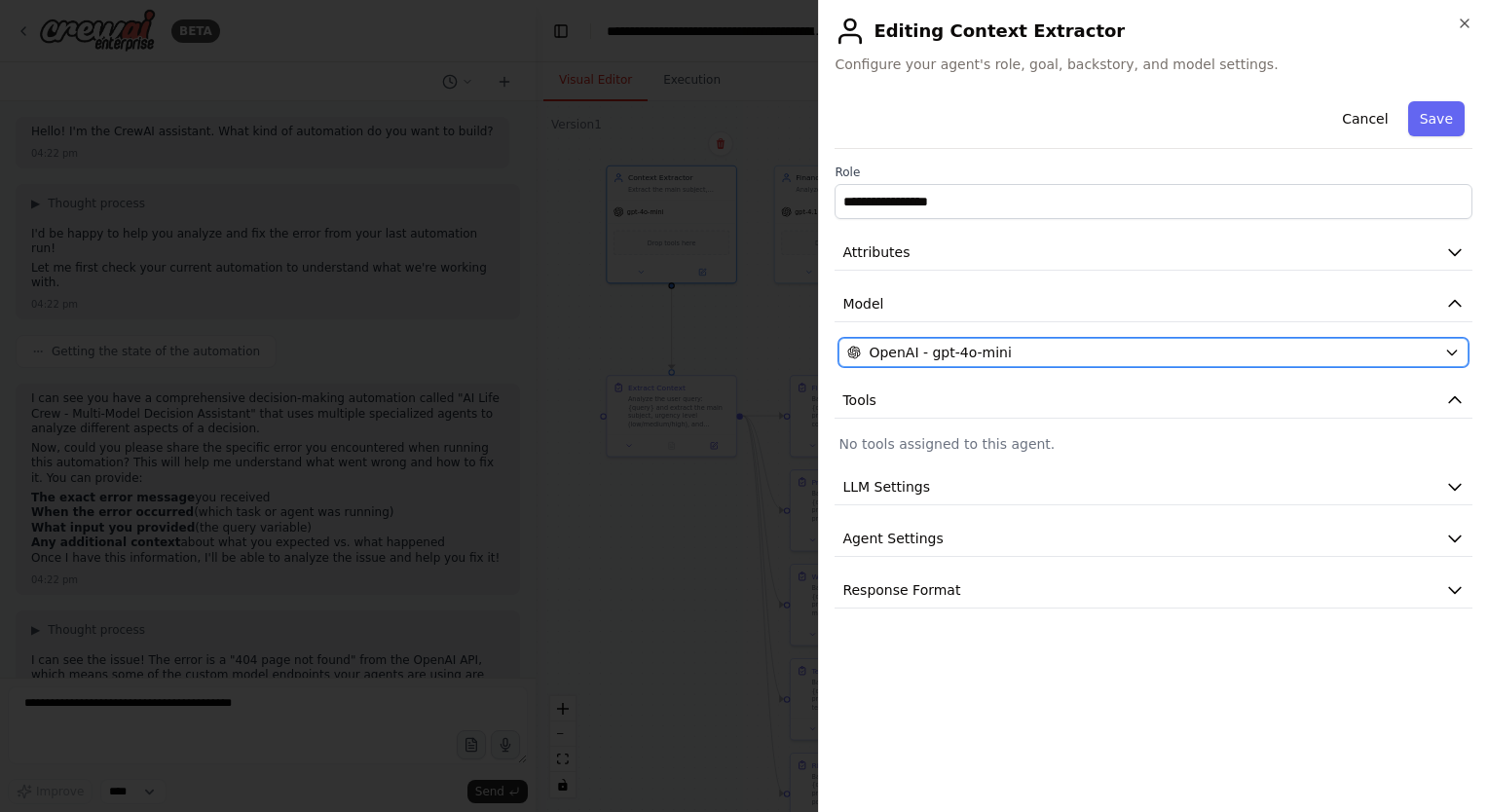
click at [1069, 345] on div "OpenAI - gpt-4o-mini" at bounding box center [1141, 352] width 589 height 20
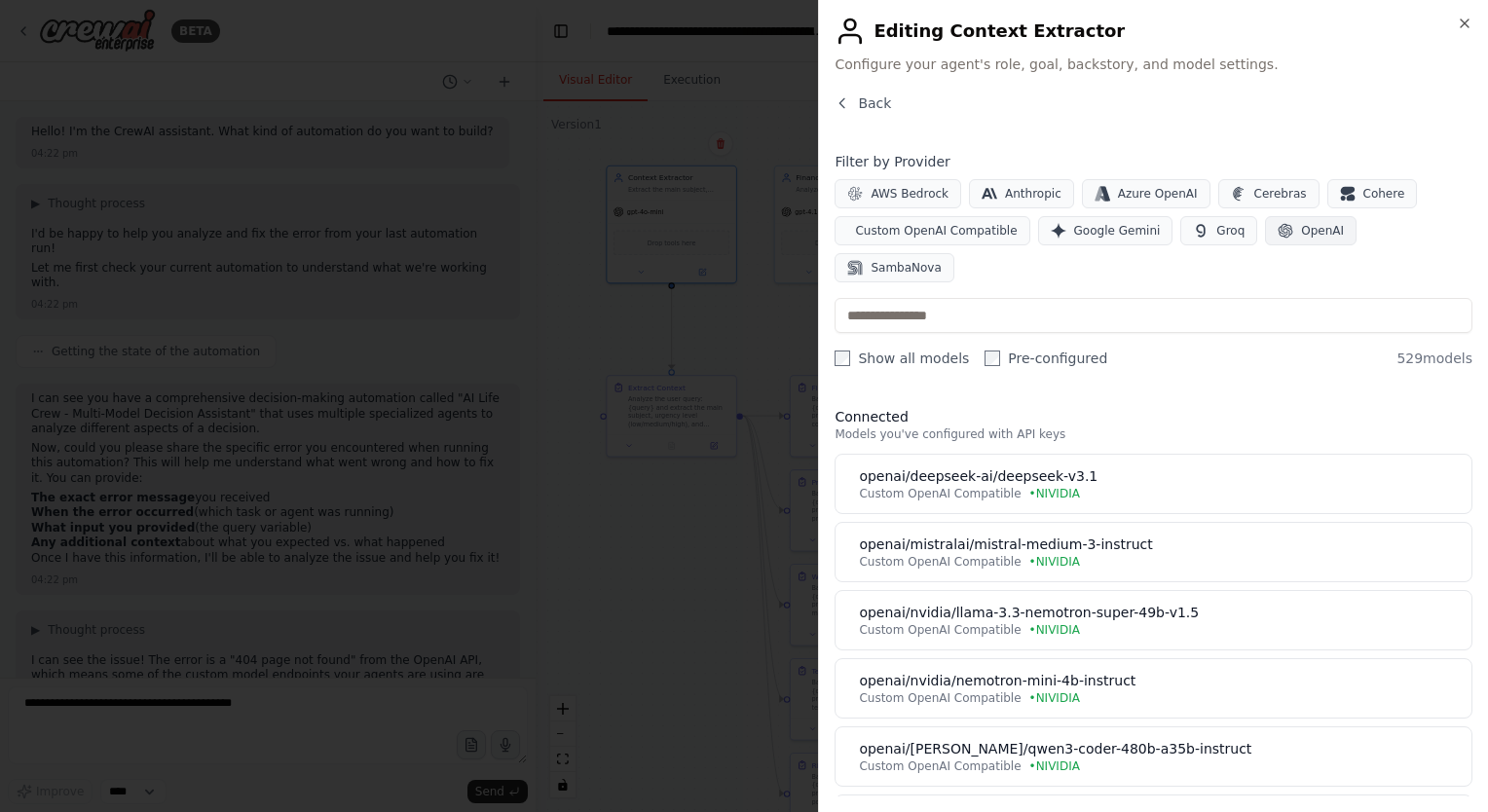
click at [1265, 234] on button "OpenAI" at bounding box center [1311, 231] width 92 height 30
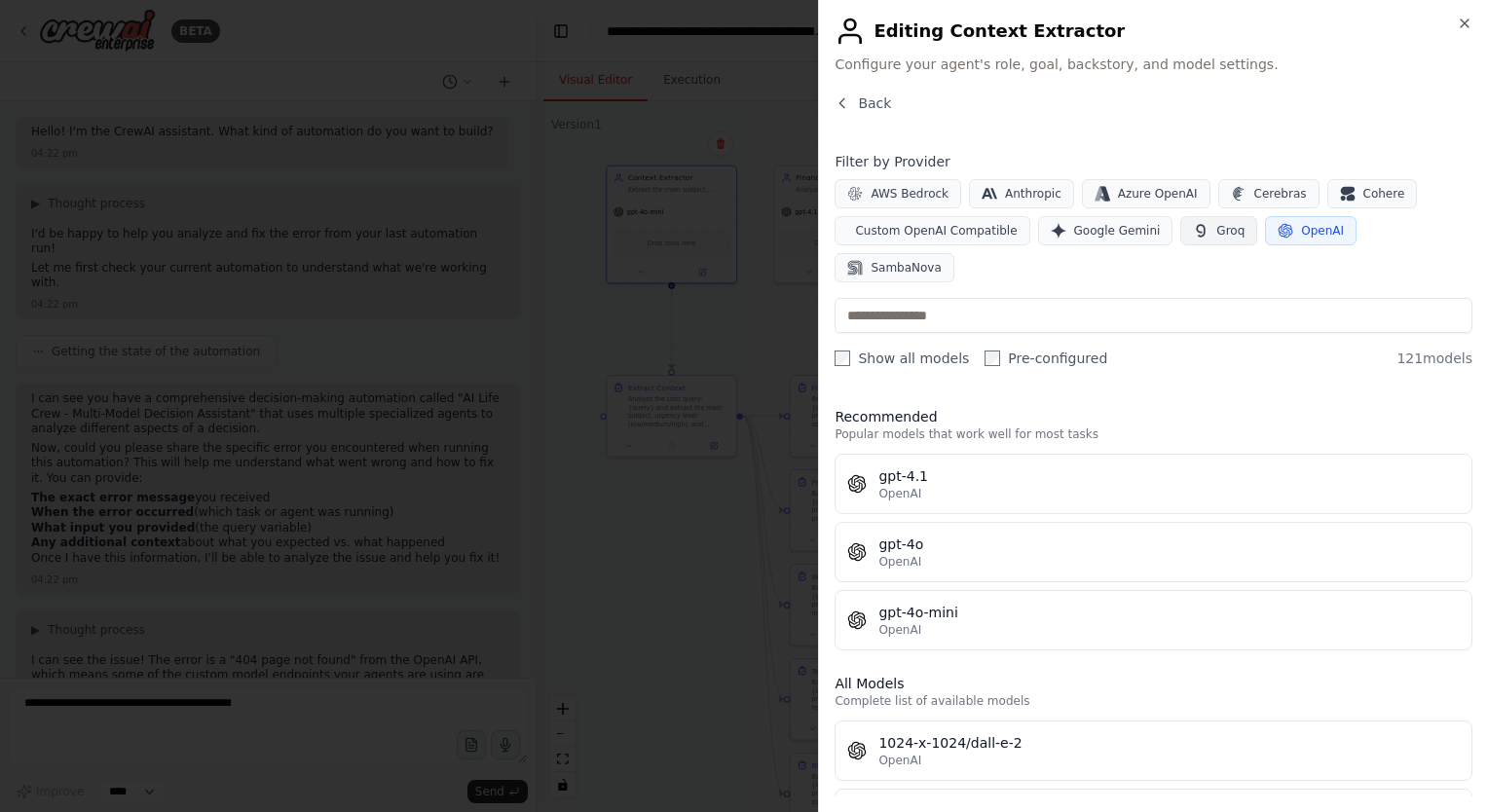
click at [1216, 231] on span "Groq" at bounding box center [1230, 230] width 29 height 16
click at [1301, 231] on span "OpenAI" at bounding box center [1322, 230] width 43 height 16
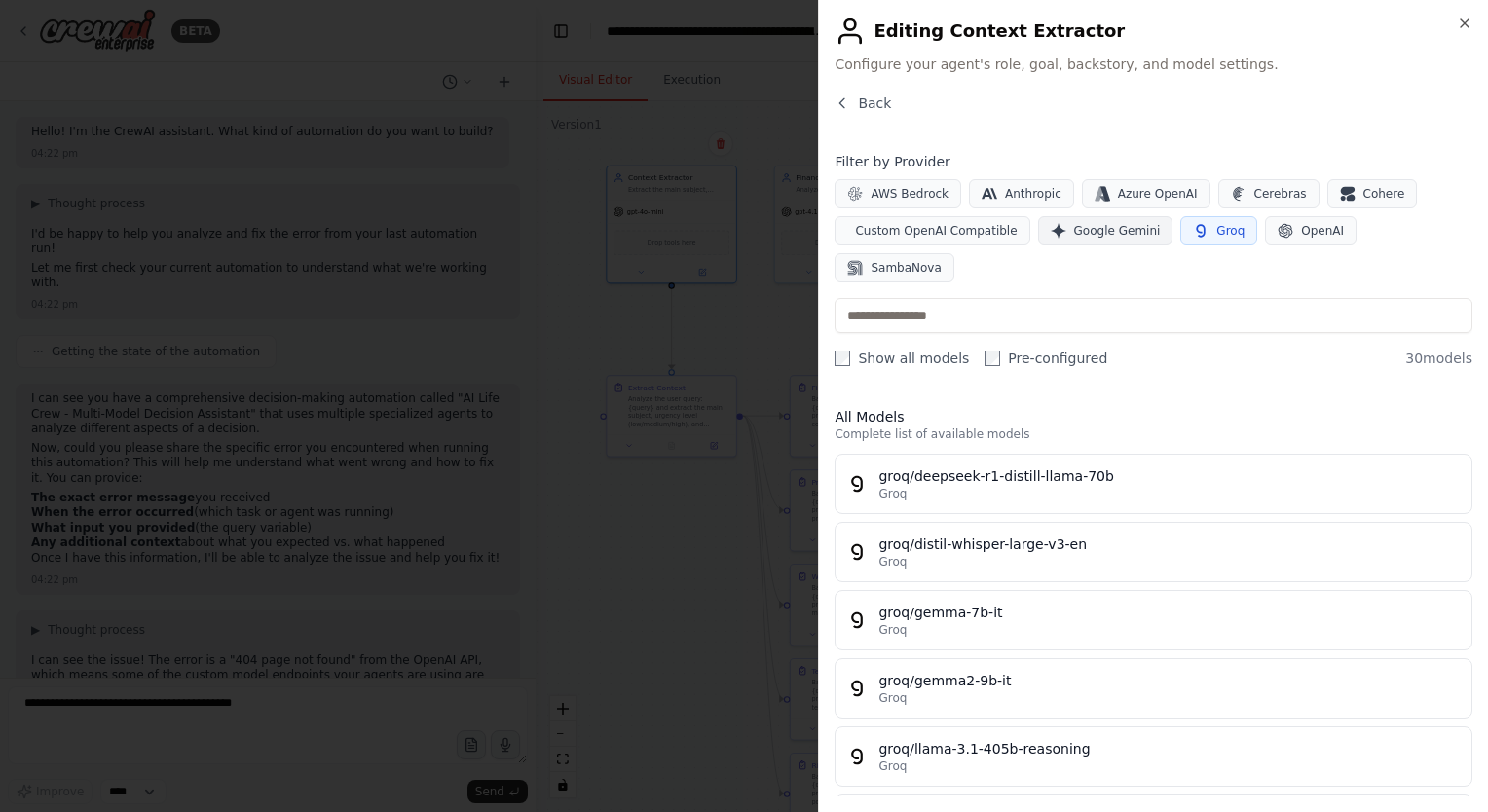
click at [1051, 231] on icon "button" at bounding box center [1059, 230] width 16 height 16
click at [1193, 226] on icon "button" at bounding box center [1201, 230] width 16 height 16
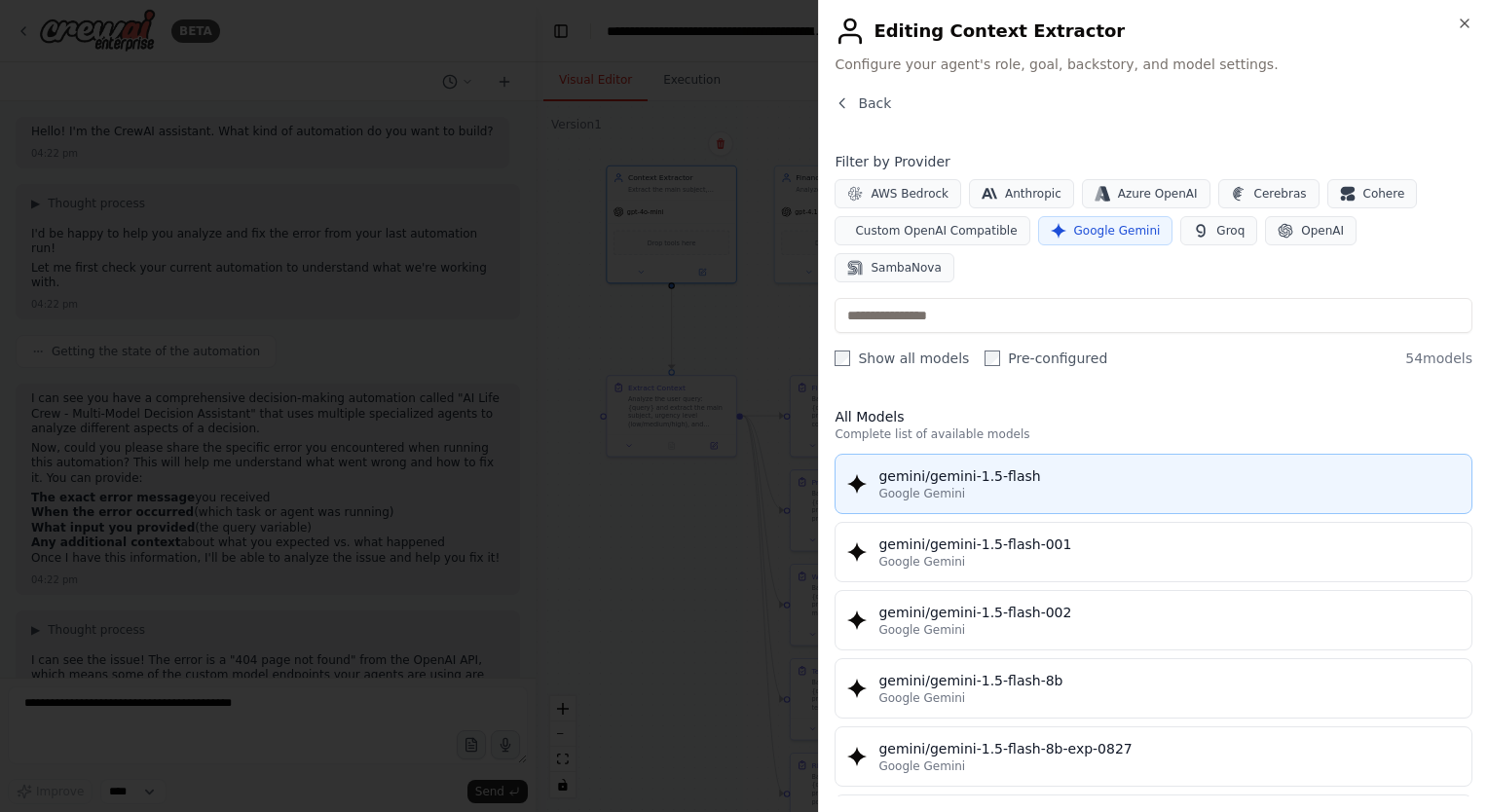
click at [1048, 486] on div "Google Gemini" at bounding box center [1169, 494] width 582 height 16
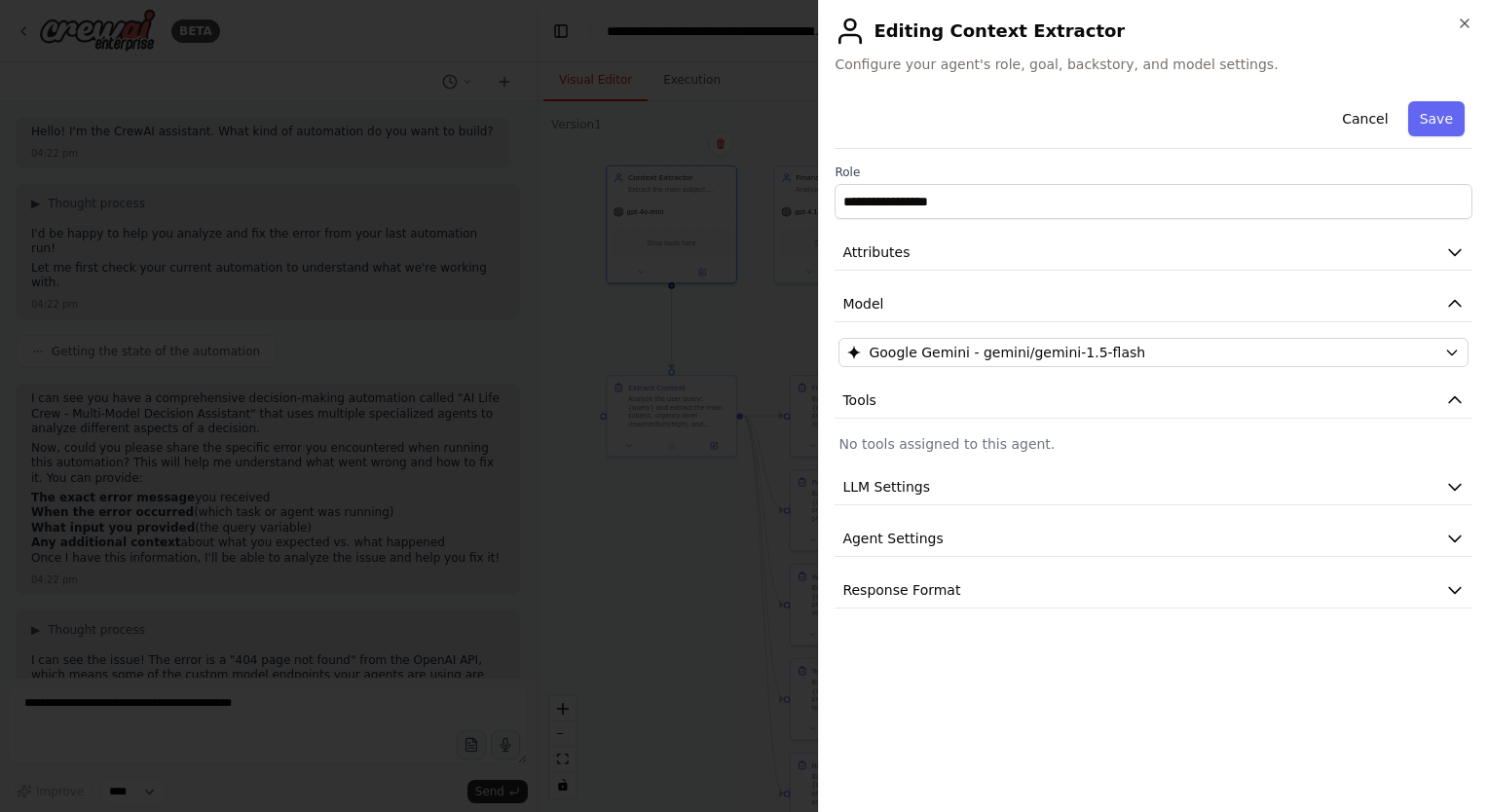
click at [1461, 32] on h2 "Editing Context Extractor" at bounding box center [1154, 31] width 638 height 31
click at [1461, 30] on icon "button" at bounding box center [1464, 24] width 16 height 16
